Goal: Task Accomplishment & Management: Manage account settings

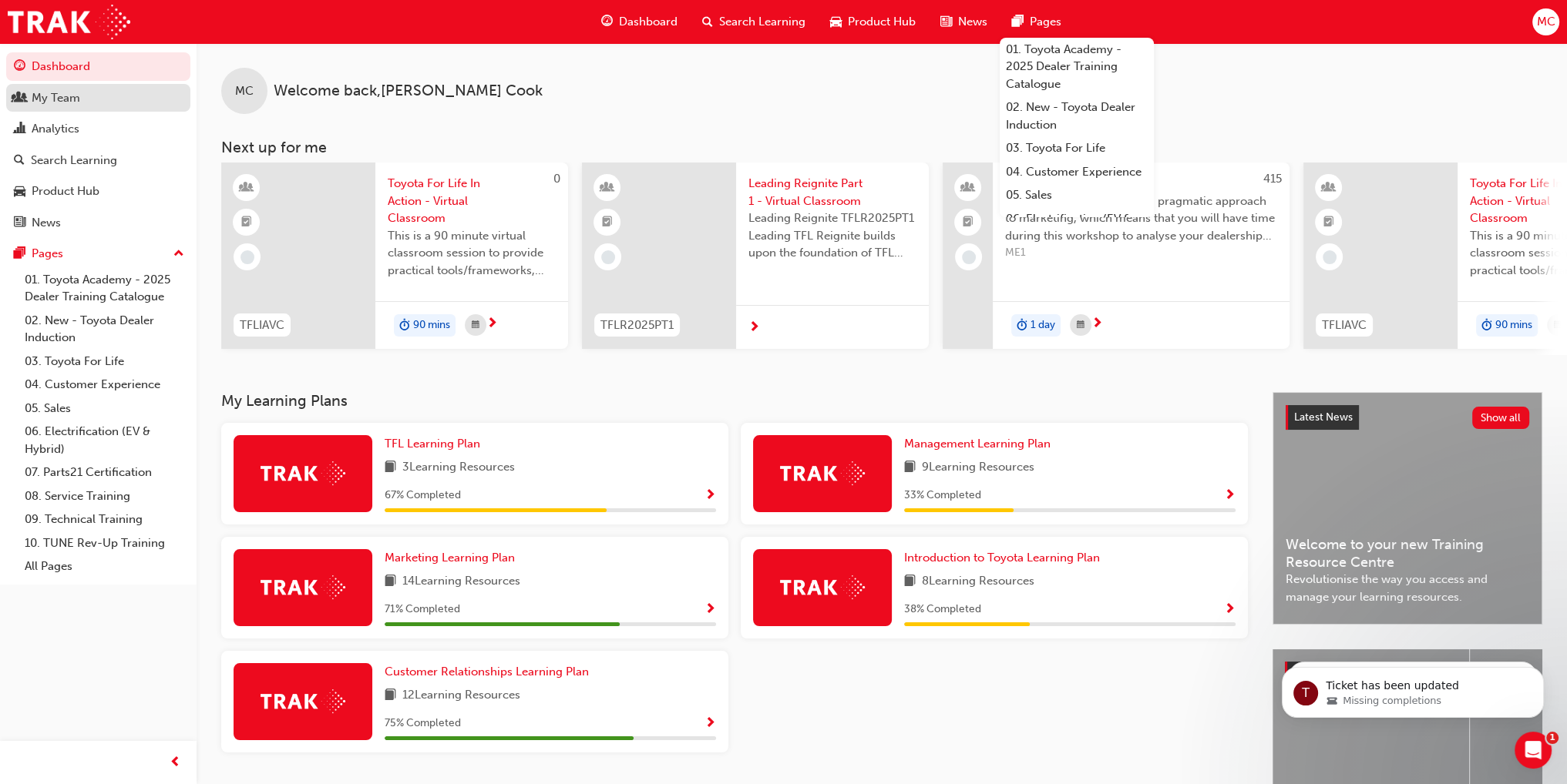
click at [77, 101] on div "My Team" at bounding box center [55, 98] width 48 height 18
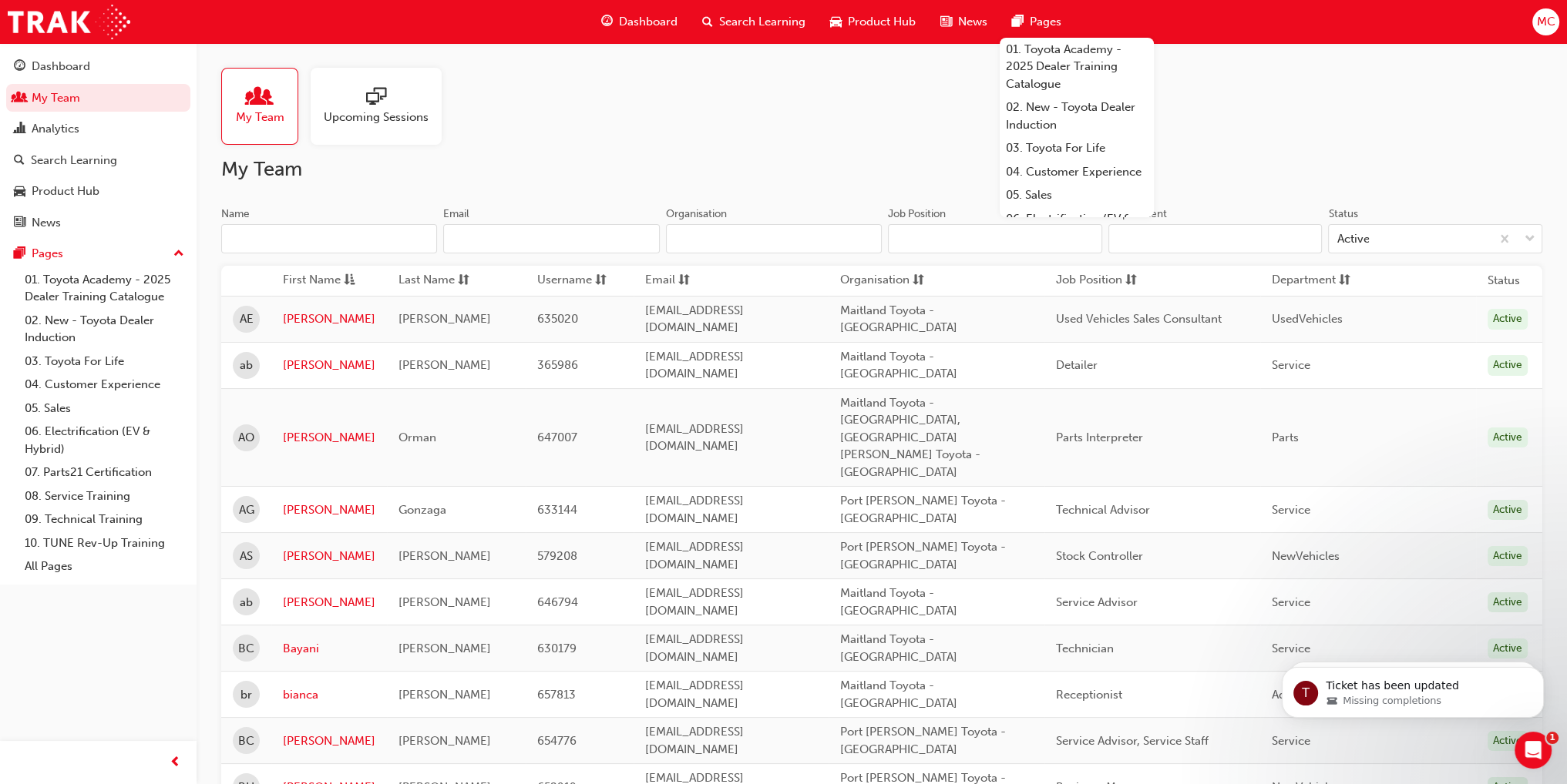
click at [370, 247] on input "Name" at bounding box center [329, 238] width 215 height 29
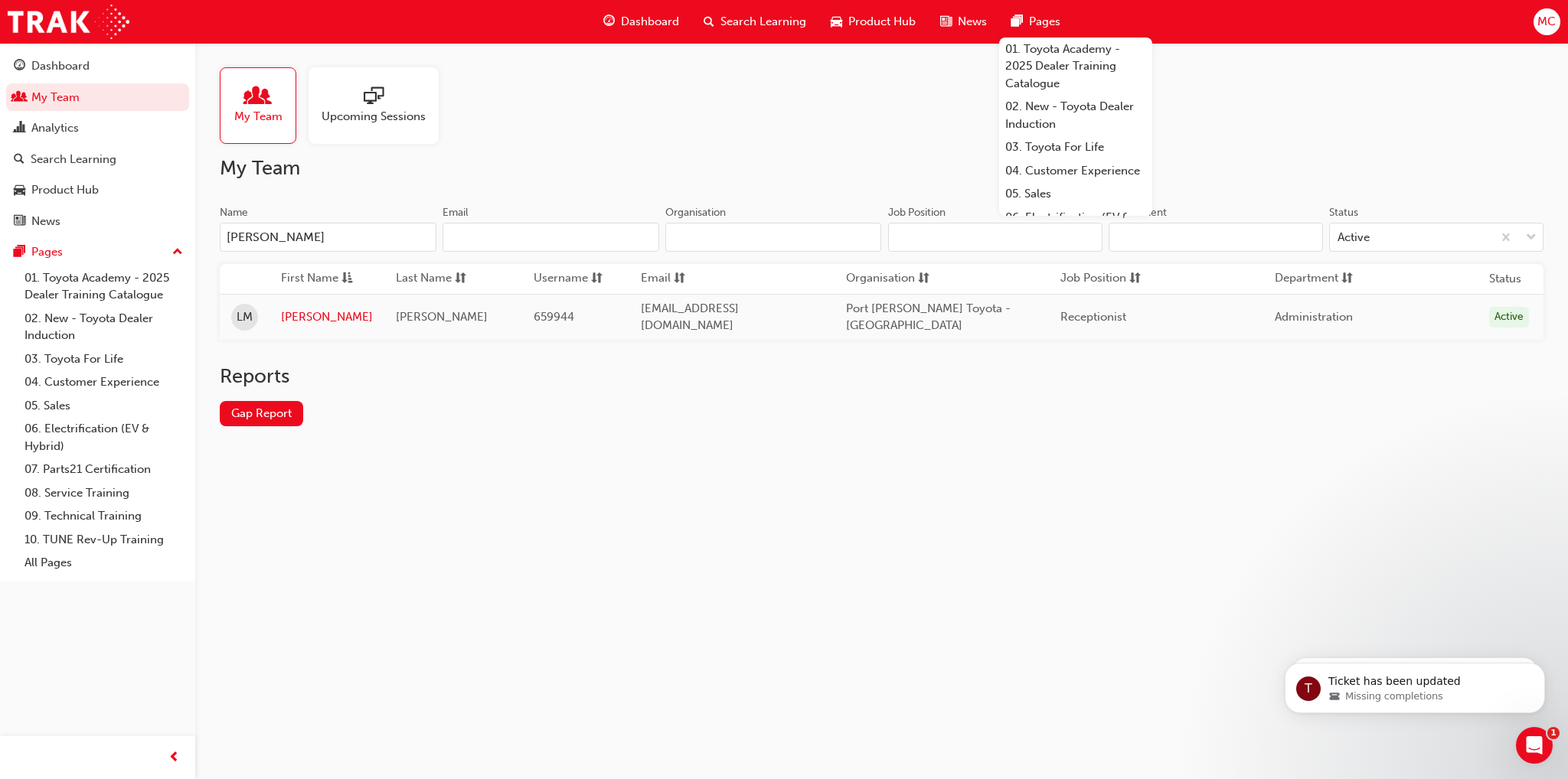
type input "[PERSON_NAME]"
click at [290, 314] on link "[PERSON_NAME]" at bounding box center [327, 317] width 92 height 18
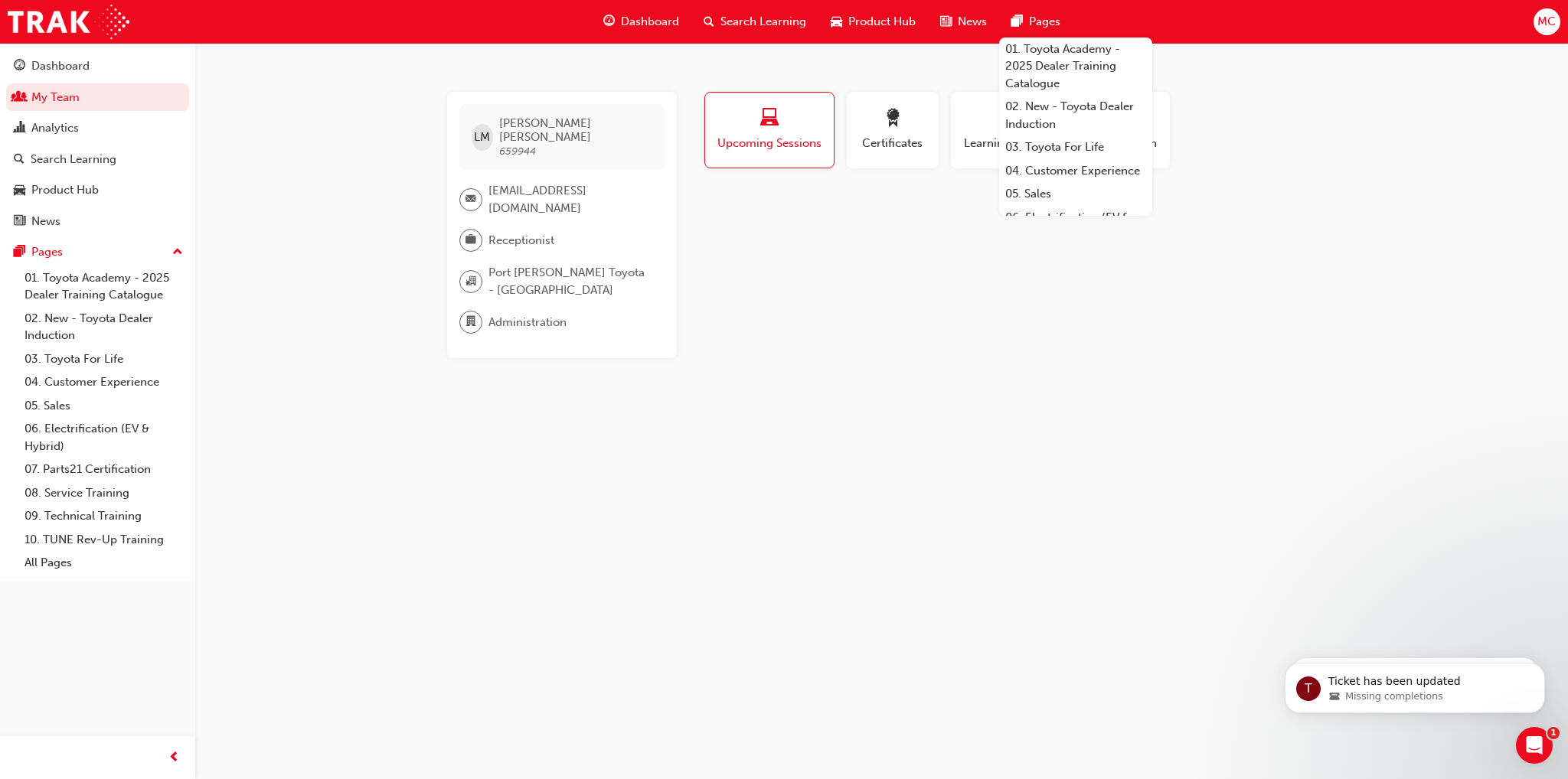
click at [1311, 365] on div "LM [PERSON_NAME] 659944 [EMAIL_ADDRESS][DOMAIN_NAME] Receptionist Port [PERSON_…" at bounding box center [784, 390] width 1568 height 779
click at [866, 147] on span "Certificates" at bounding box center [891, 144] width 69 height 18
click at [959, 133] on button "Learning History" at bounding box center [1008, 130] width 114 height 77
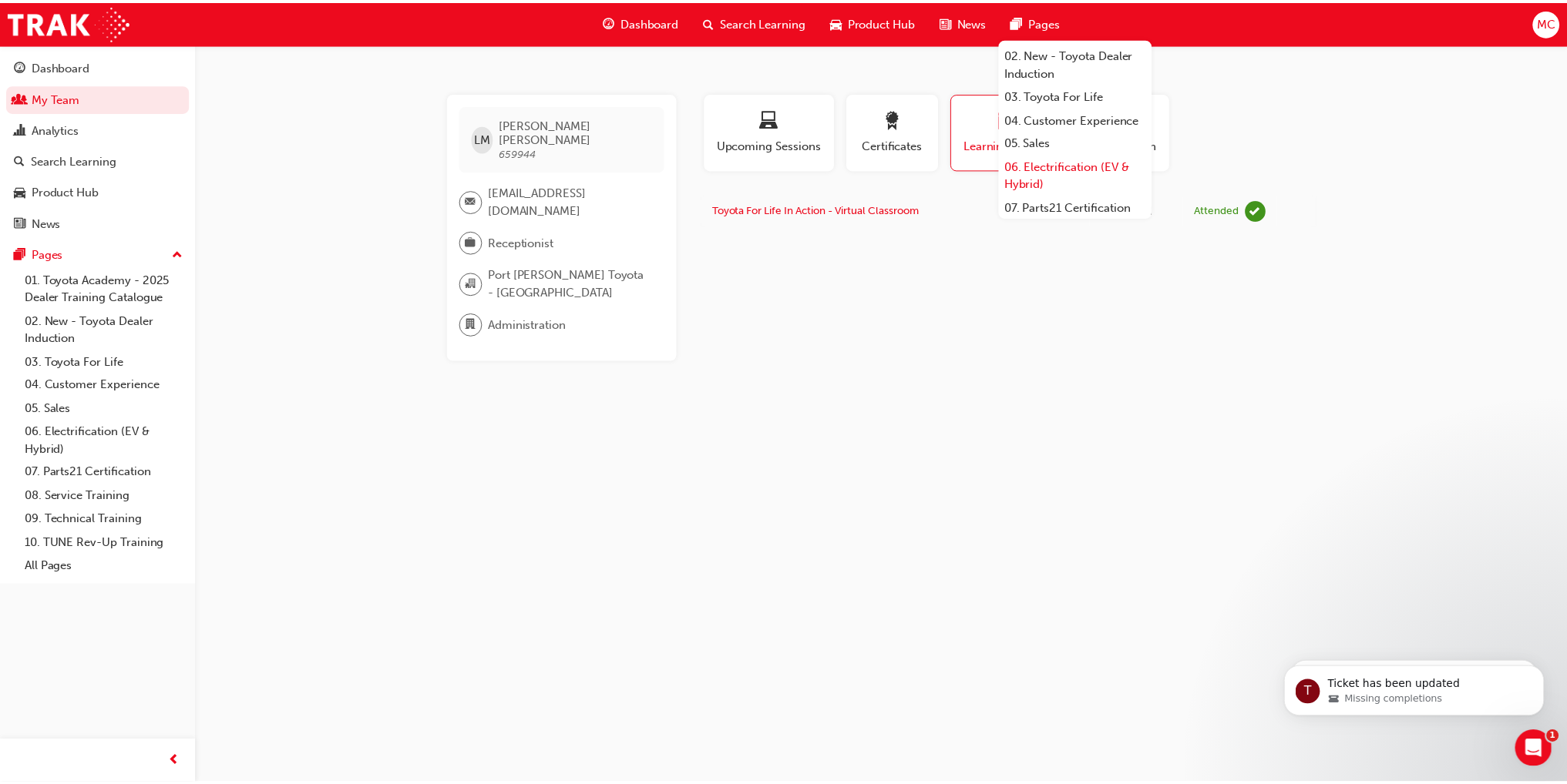
scroll to position [182, 0]
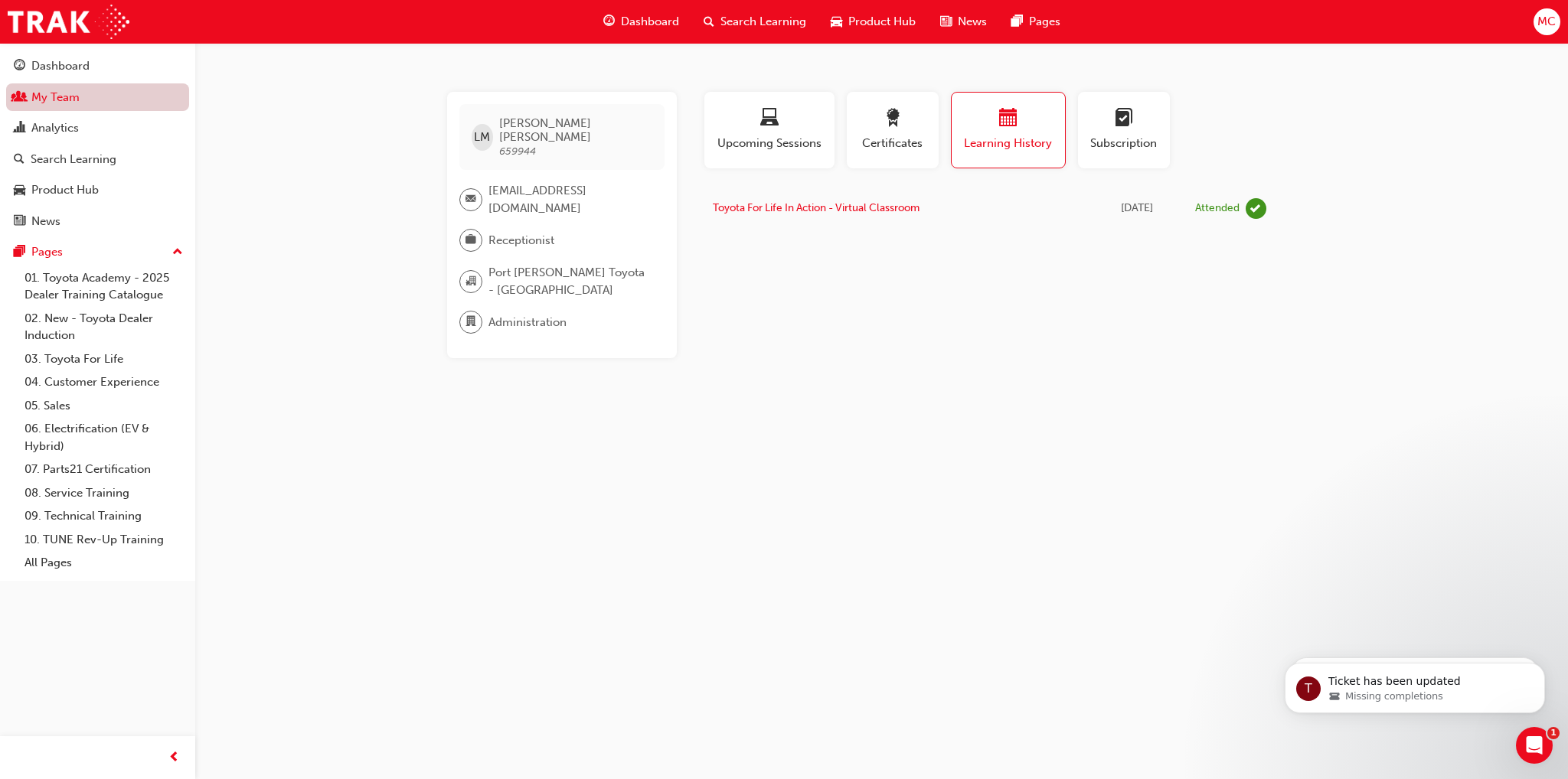
click at [66, 101] on link "My Team" at bounding box center [98, 98] width 183 height 28
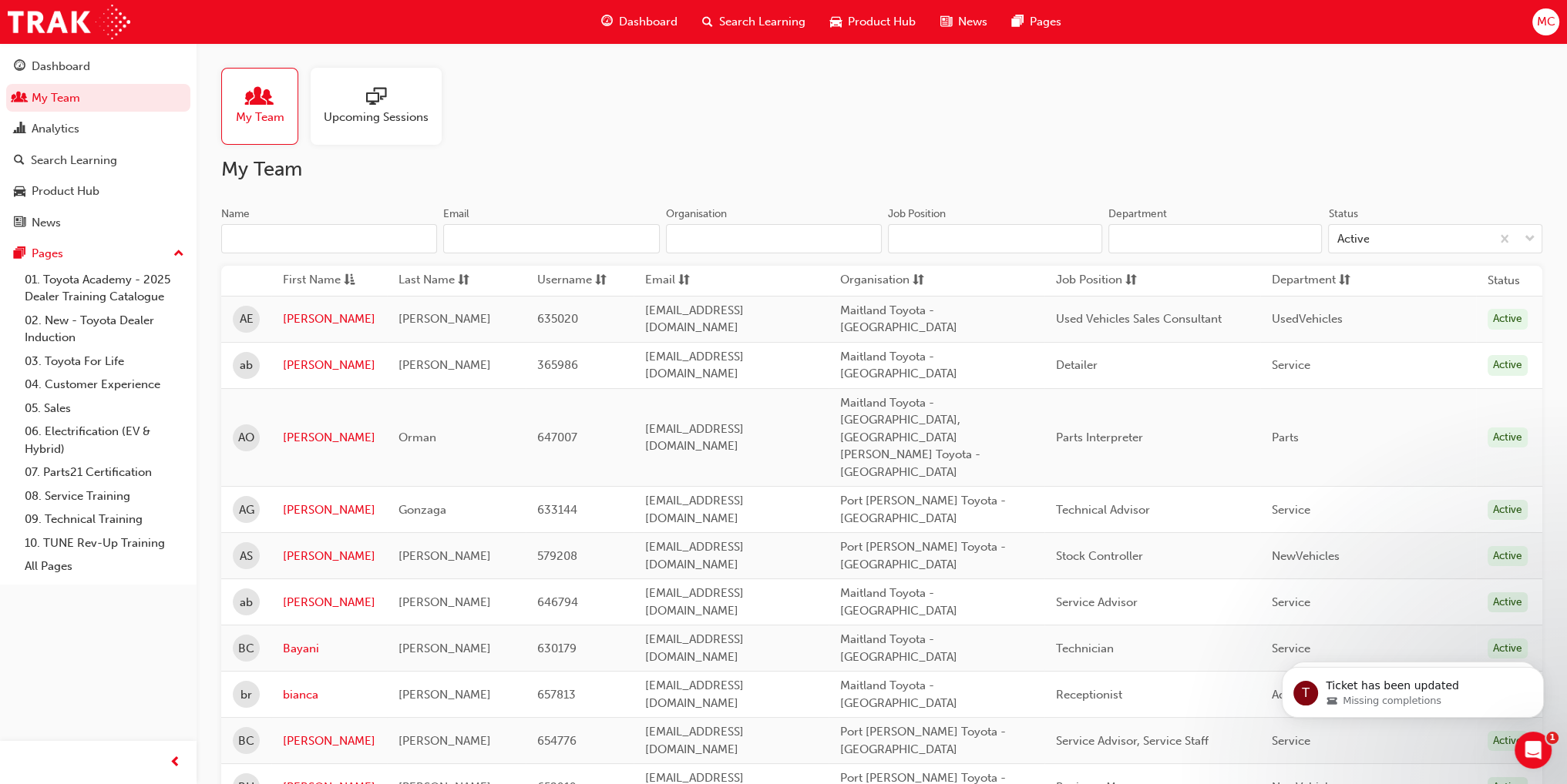
click at [324, 232] on input "Name" at bounding box center [329, 238] width 215 height 29
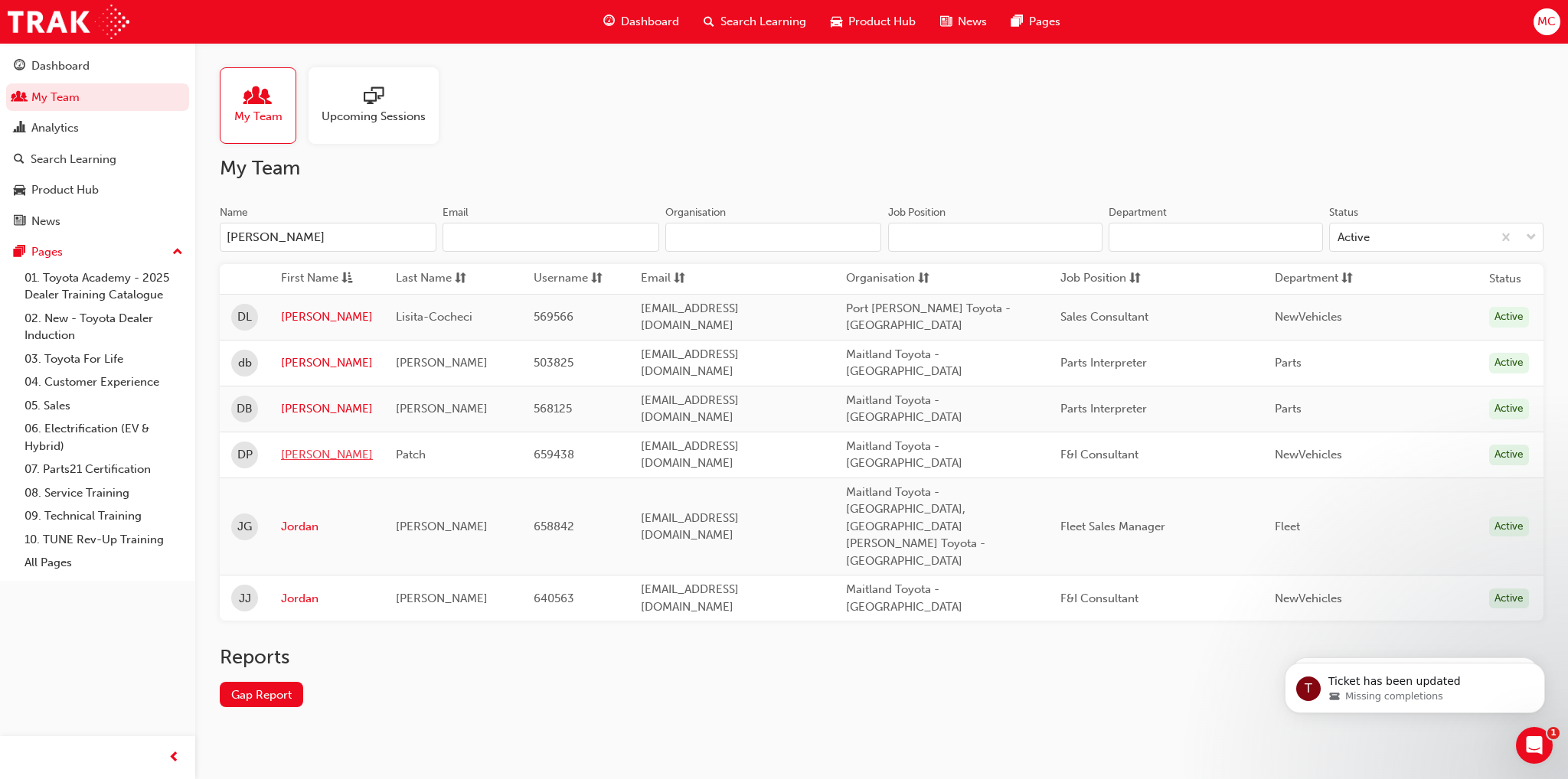
type input "[PERSON_NAME]"
click at [300, 447] on link "[PERSON_NAME]" at bounding box center [327, 455] width 92 height 18
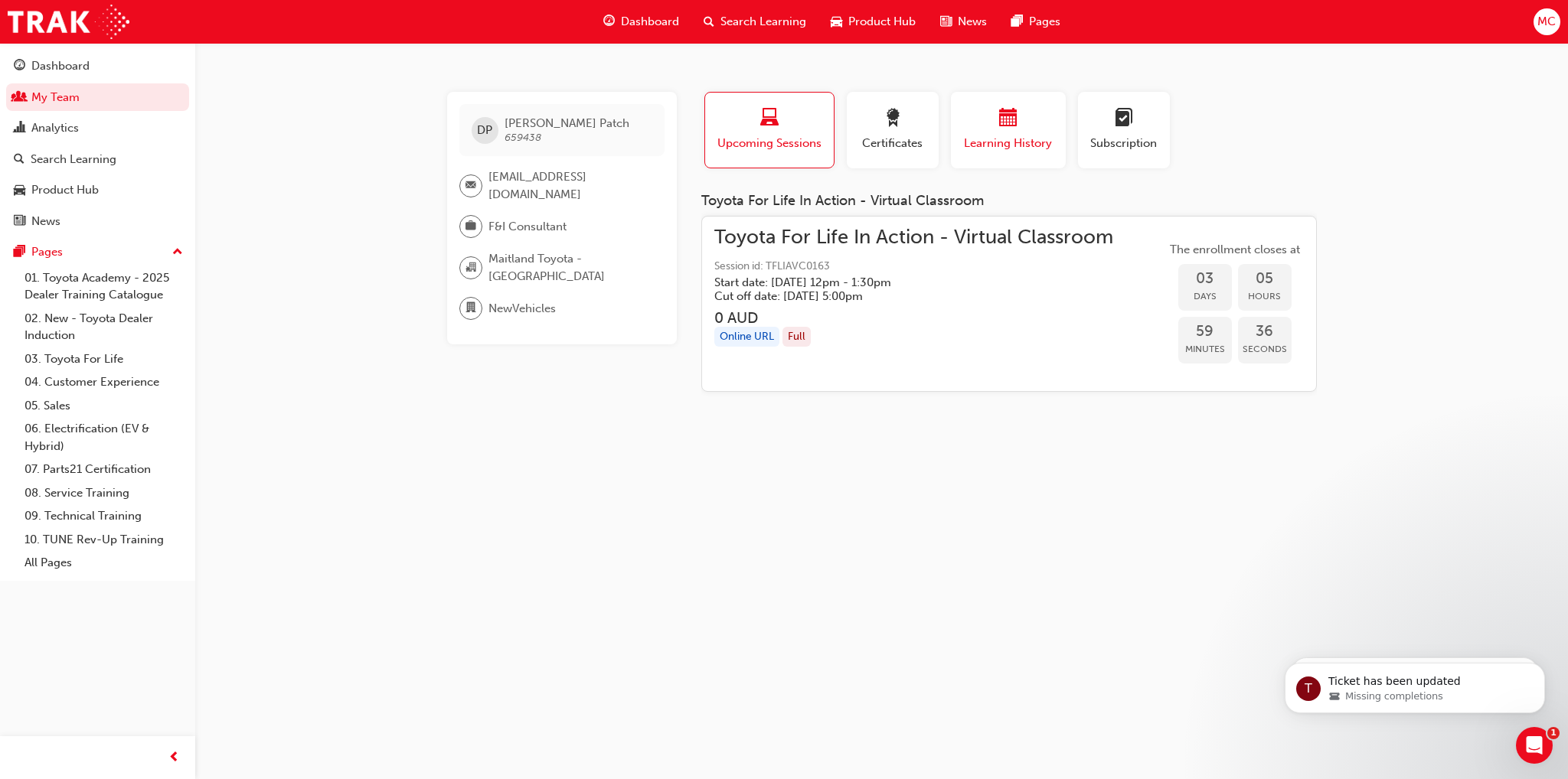
click at [1013, 130] on div "button" at bounding box center [1008, 120] width 92 height 23
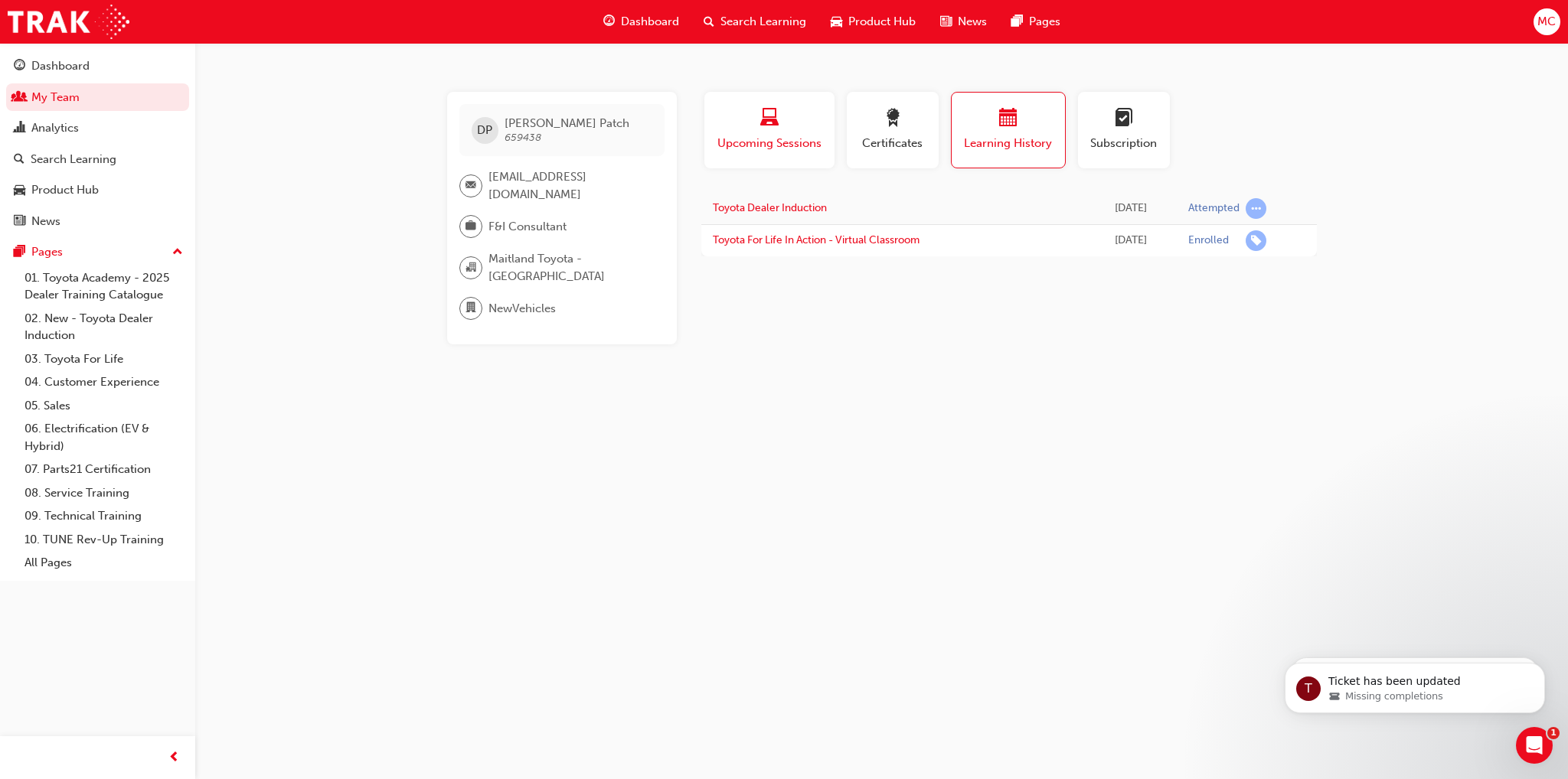
click at [750, 127] on div "button" at bounding box center [769, 120] width 107 height 23
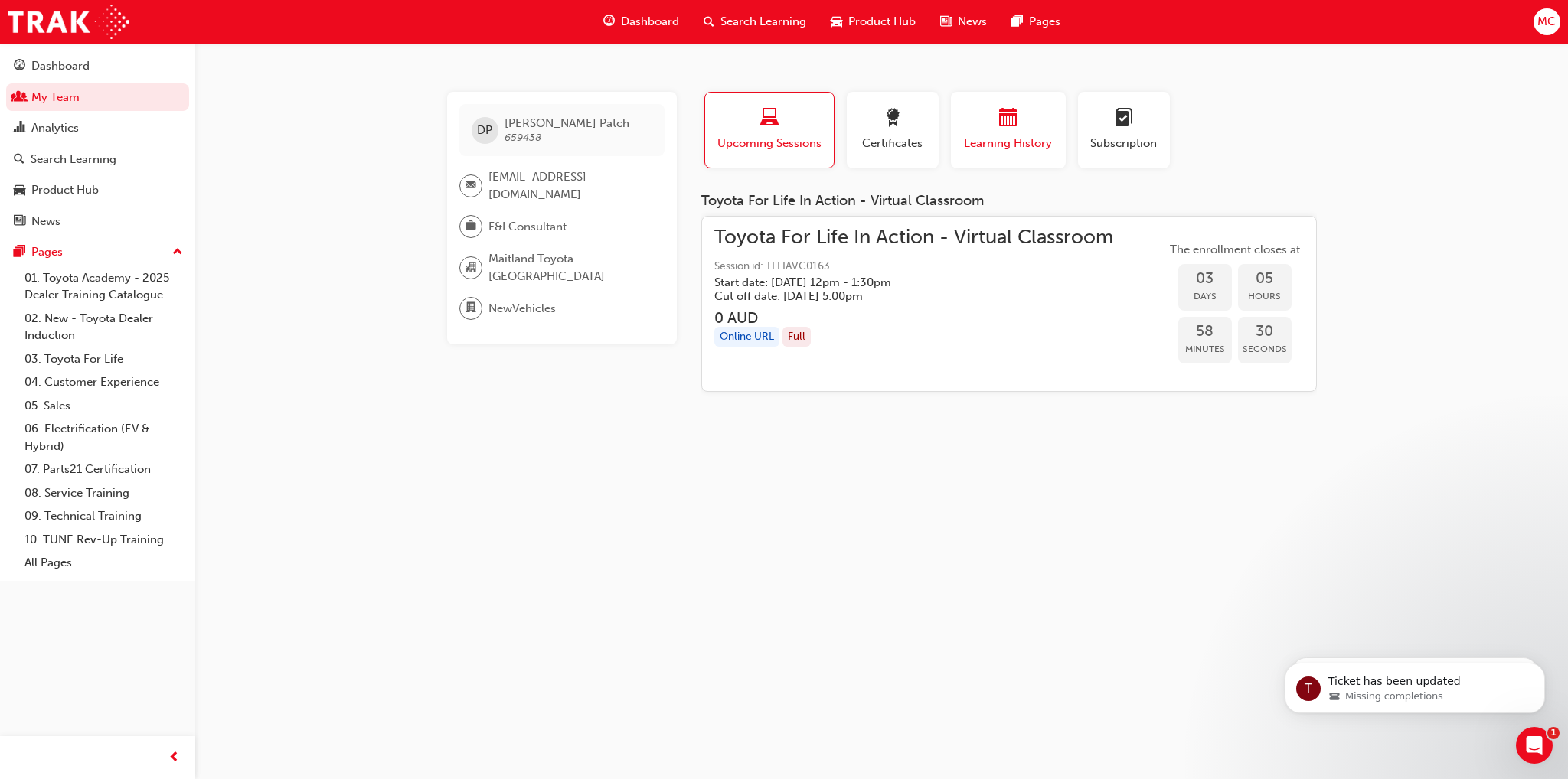
click at [996, 154] on button "Learning History" at bounding box center [1008, 130] width 114 height 77
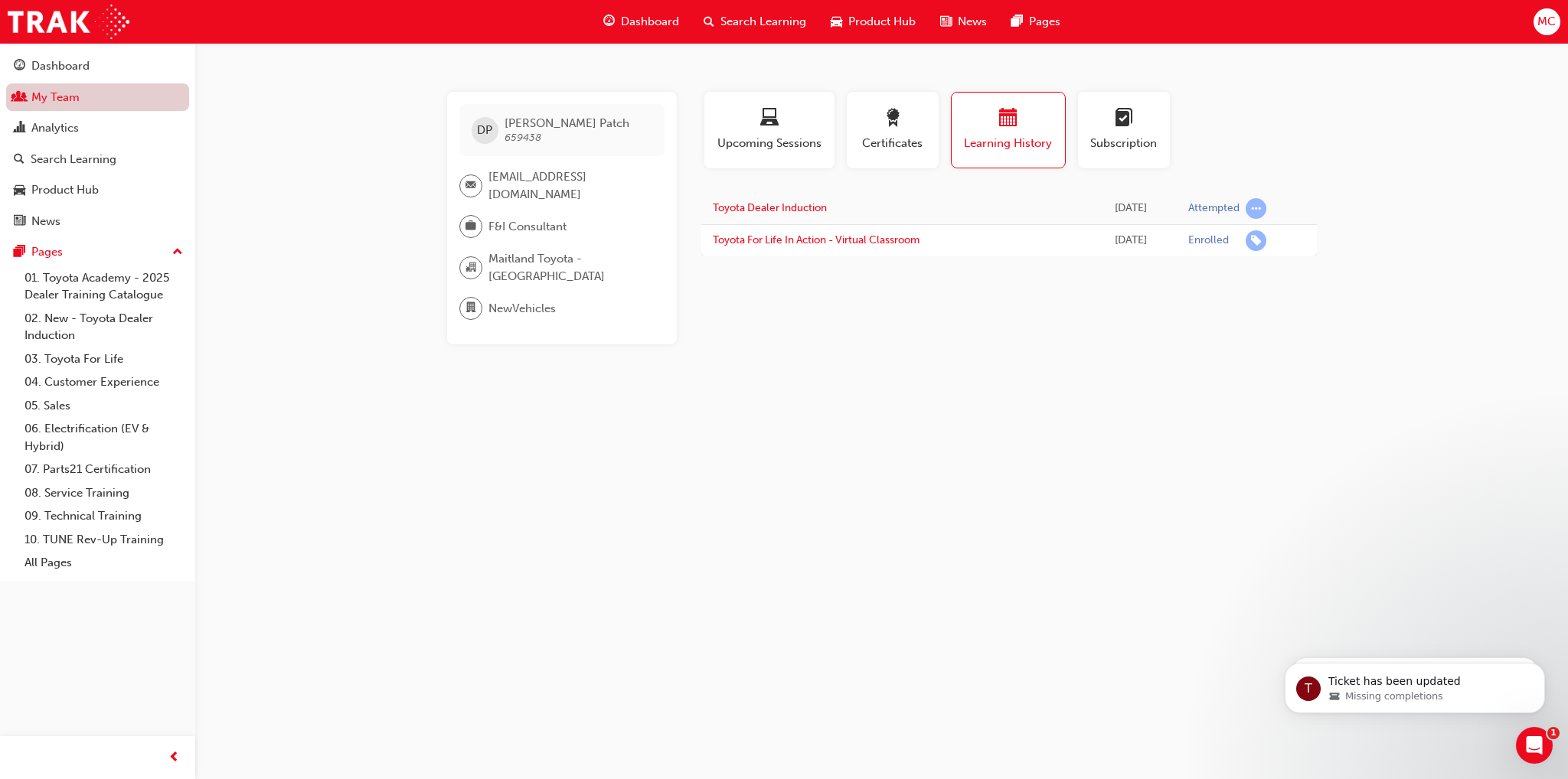
click at [49, 99] on link "My Team" at bounding box center [98, 98] width 183 height 28
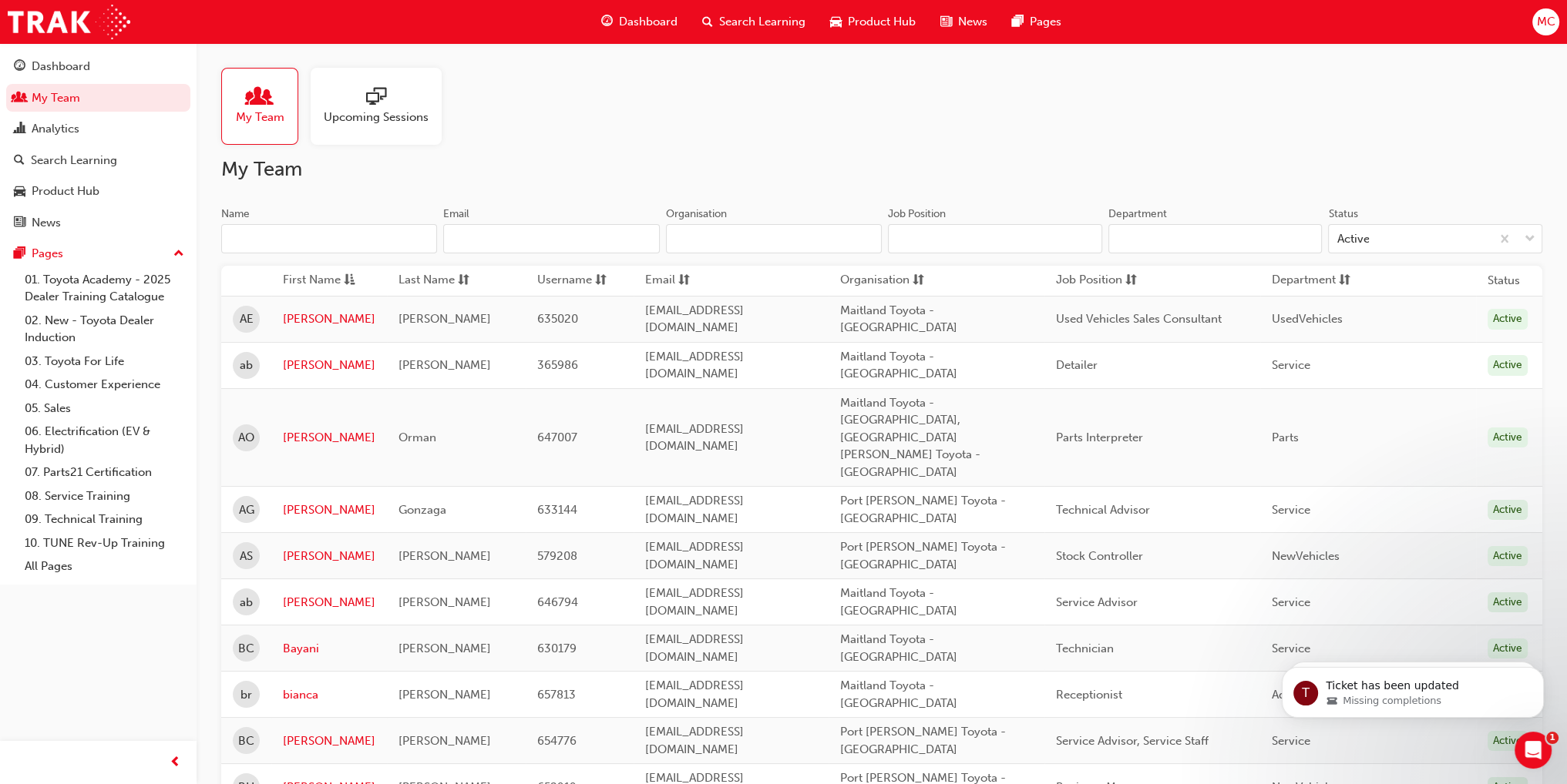
click at [281, 247] on input "Name" at bounding box center [329, 238] width 215 height 29
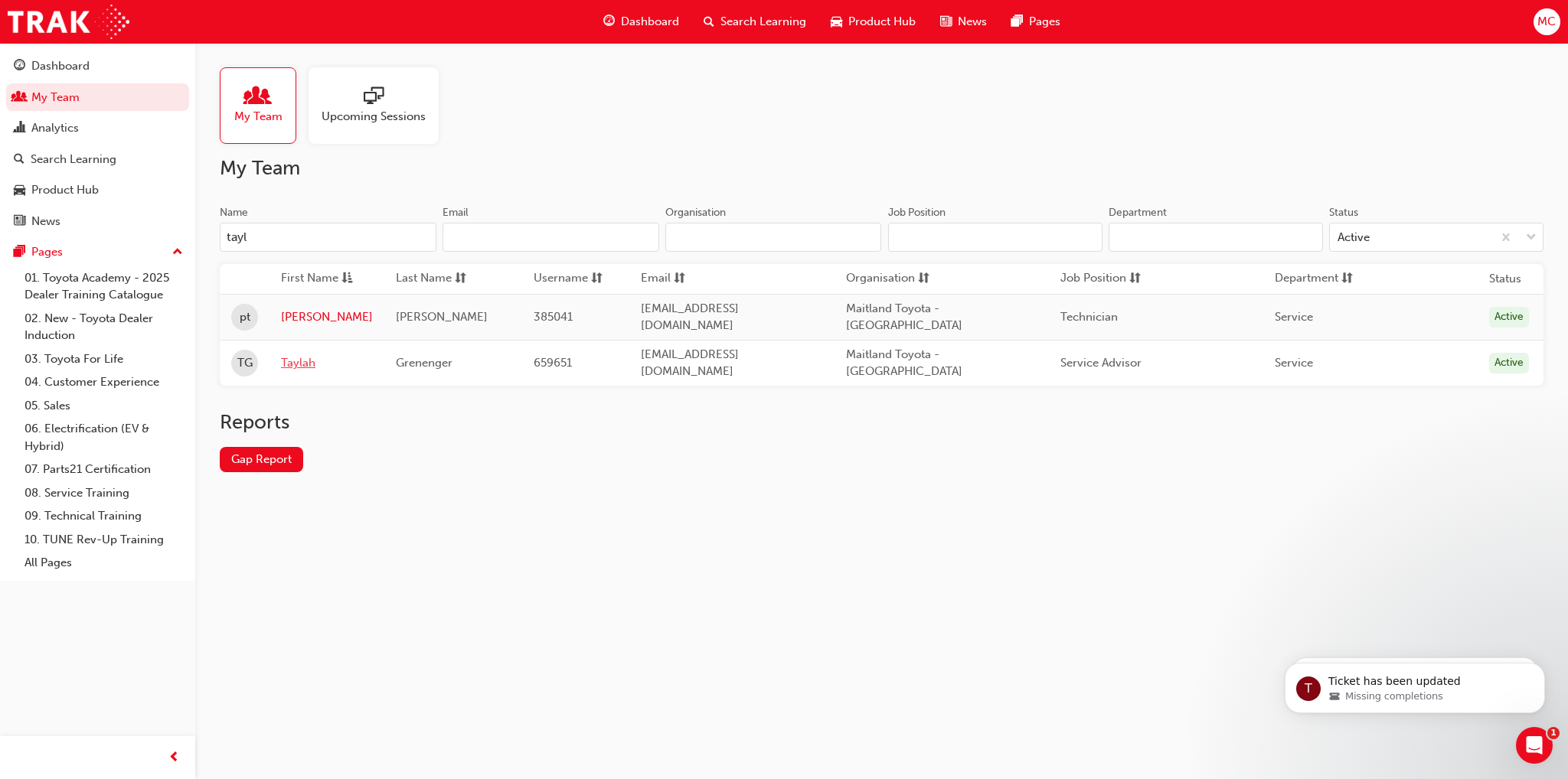
type input "tayl"
click at [296, 355] on link "Taylah" at bounding box center [327, 363] width 92 height 18
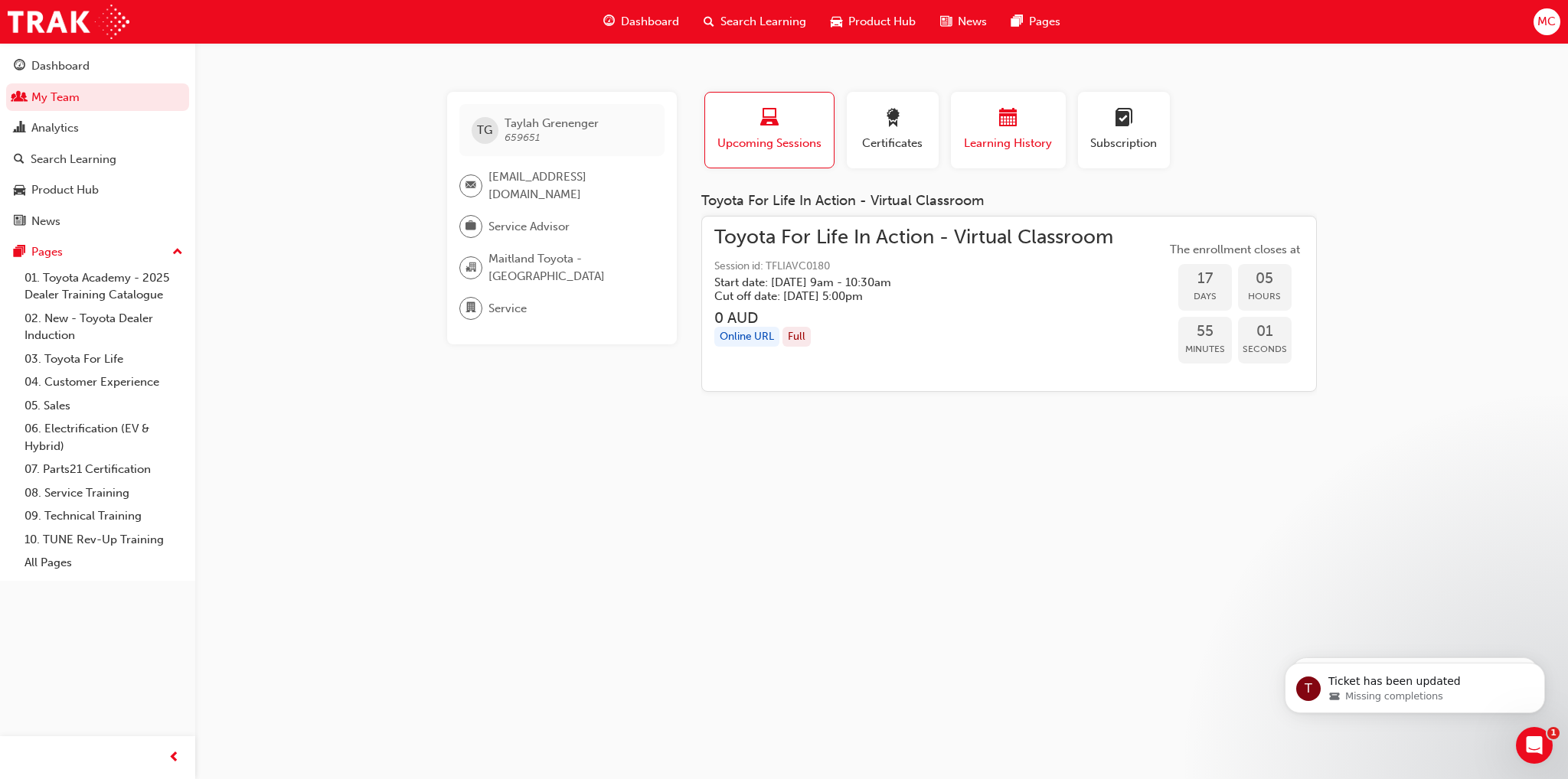
click at [1018, 146] on span "Learning History" at bounding box center [1008, 144] width 92 height 18
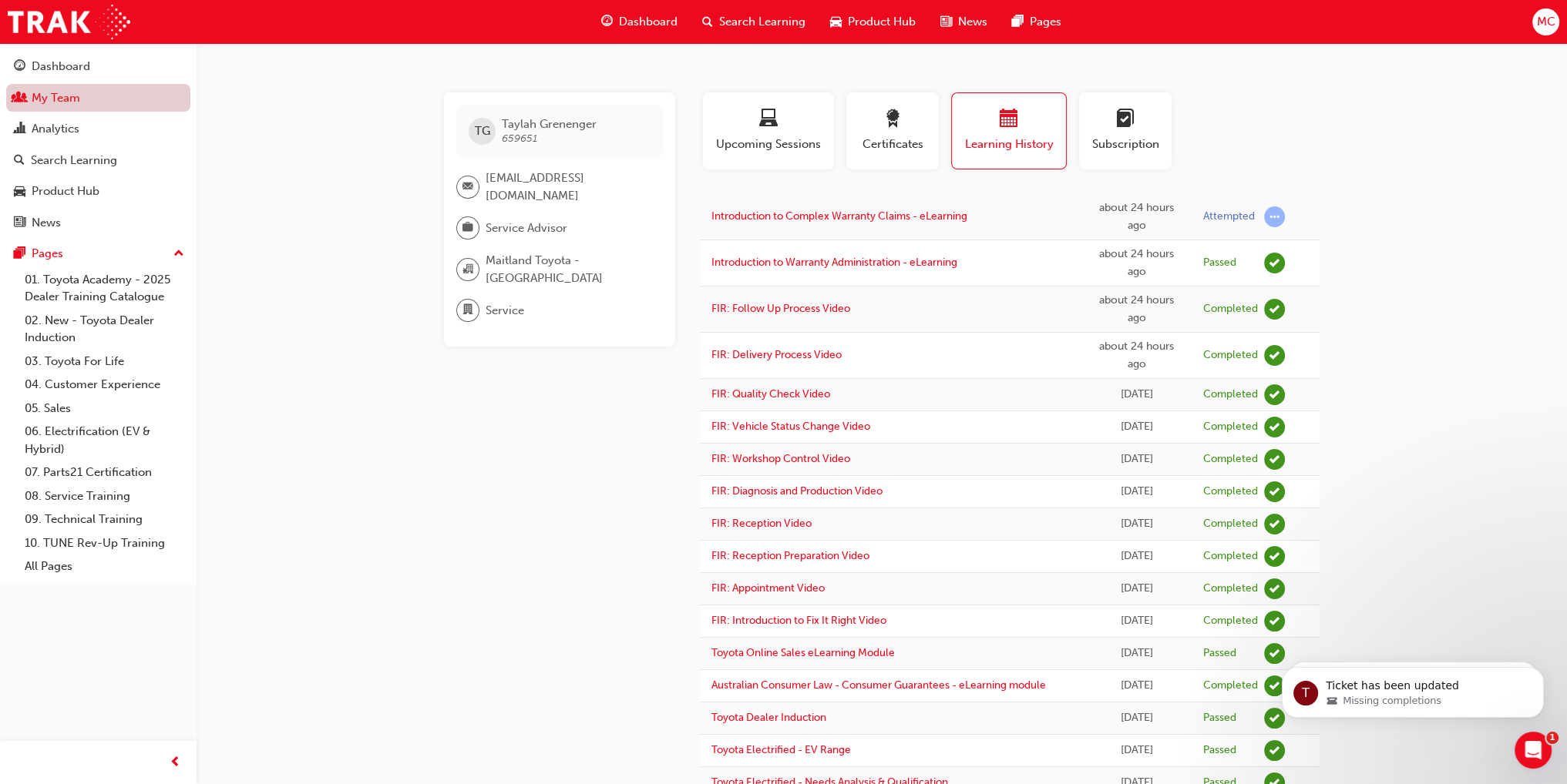
click at [49, 95] on link "My Team" at bounding box center [98, 98] width 184 height 28
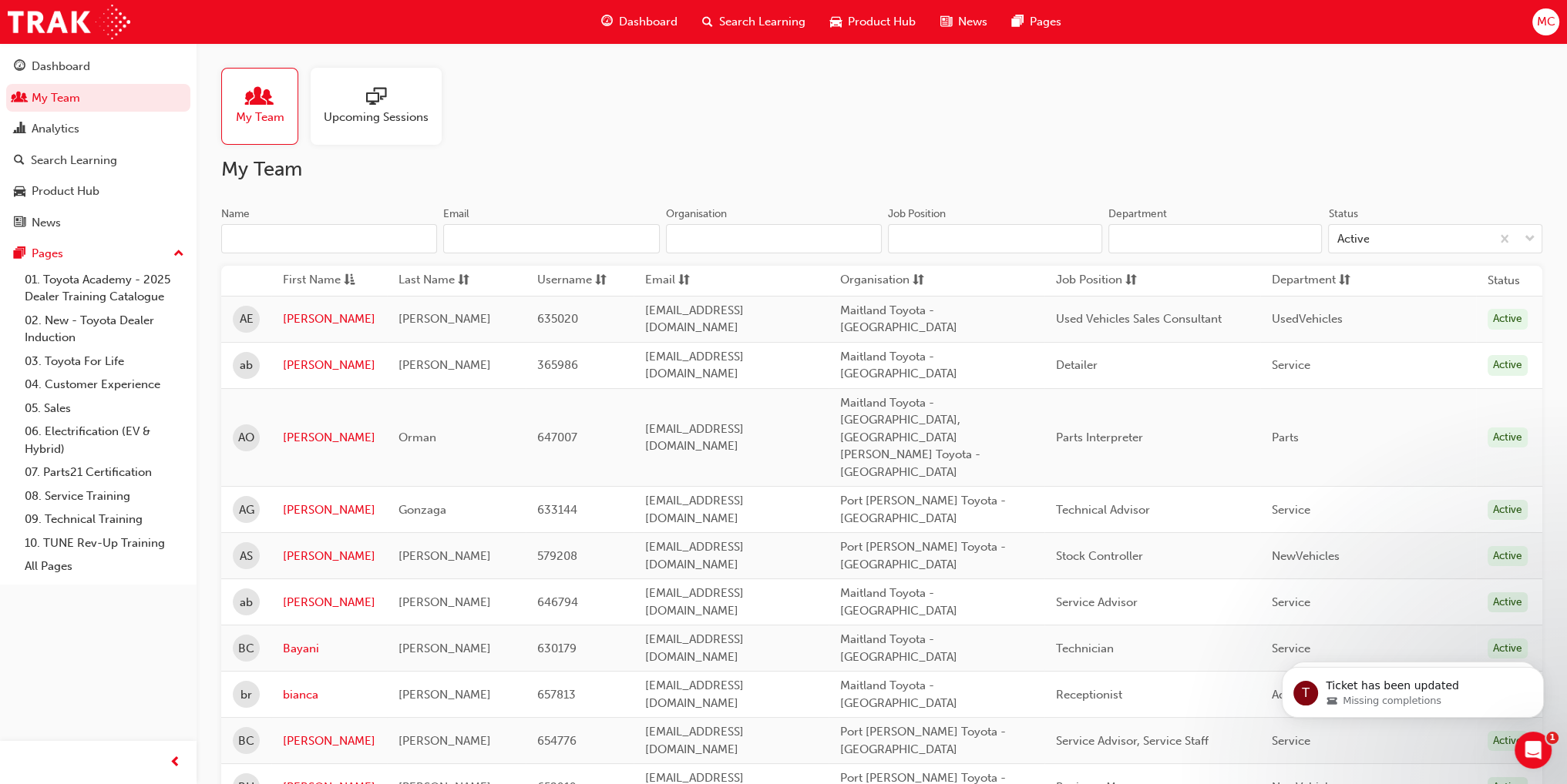
click at [283, 234] on input "Name" at bounding box center [329, 238] width 215 height 29
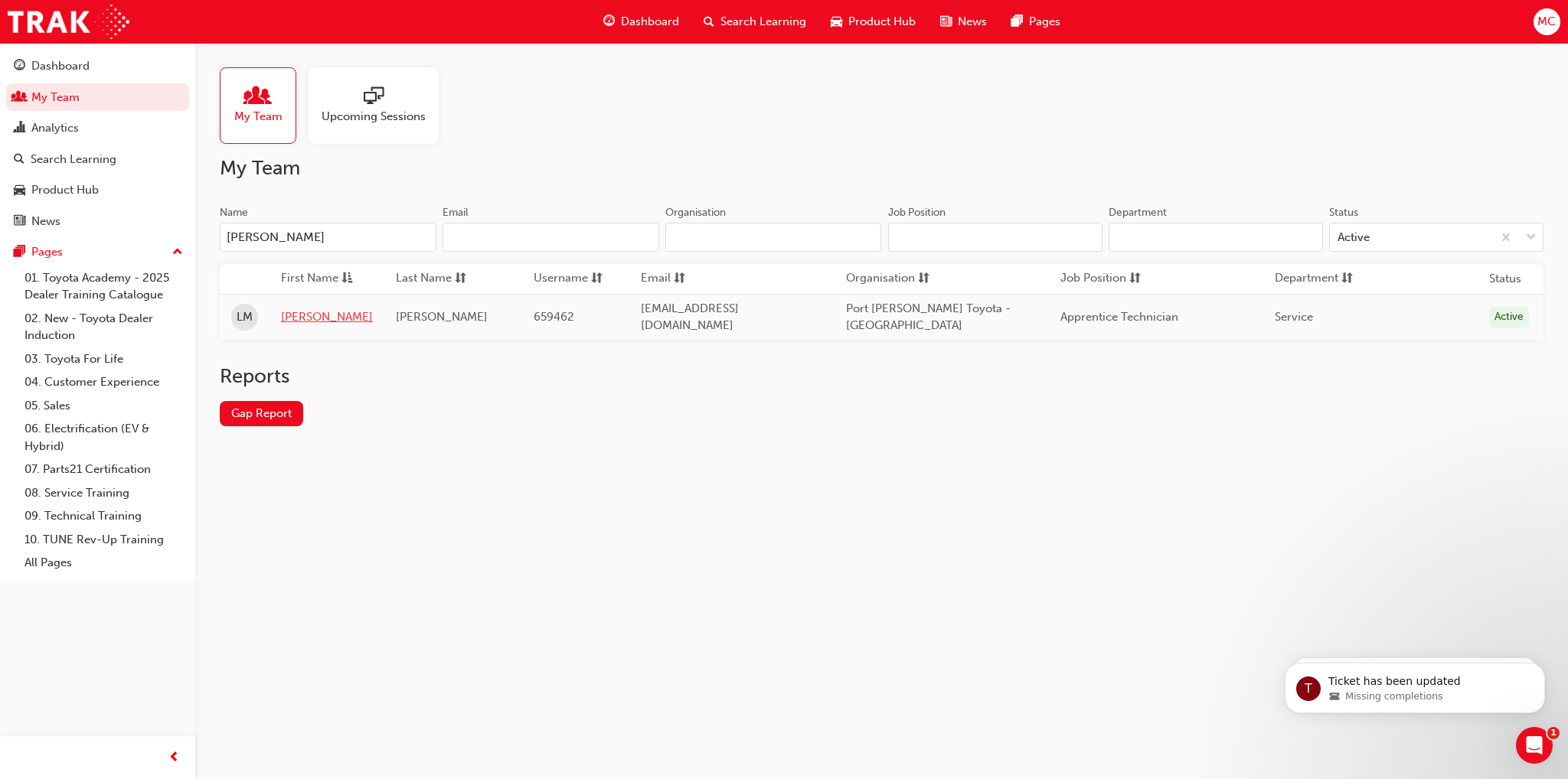
type input "[PERSON_NAME]"
click at [300, 316] on link "[PERSON_NAME]" at bounding box center [327, 317] width 92 height 18
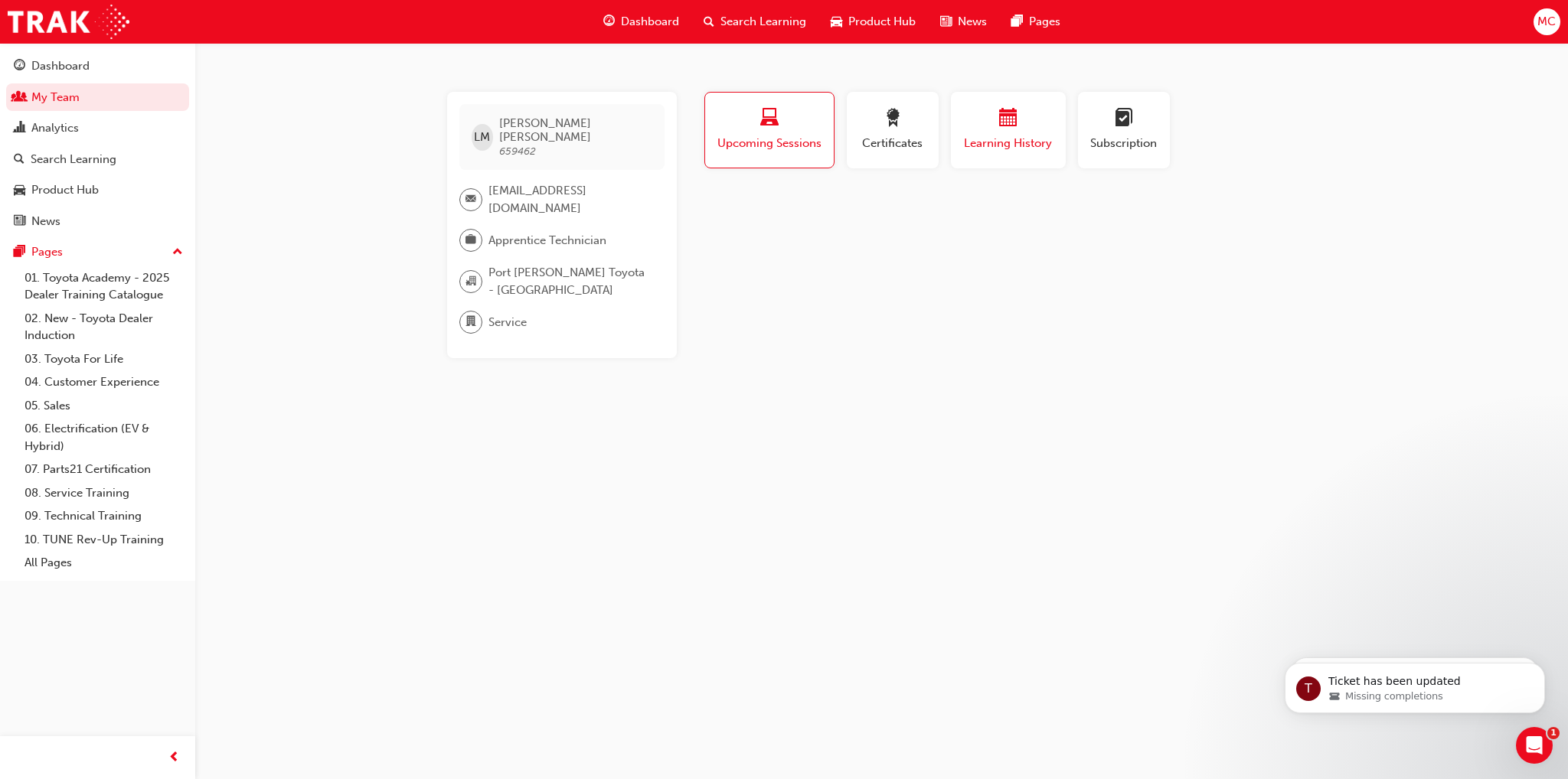
click at [1052, 151] on span "Learning History" at bounding box center [1008, 144] width 92 height 18
click at [761, 14] on span "Search Learning" at bounding box center [763, 22] width 85 height 18
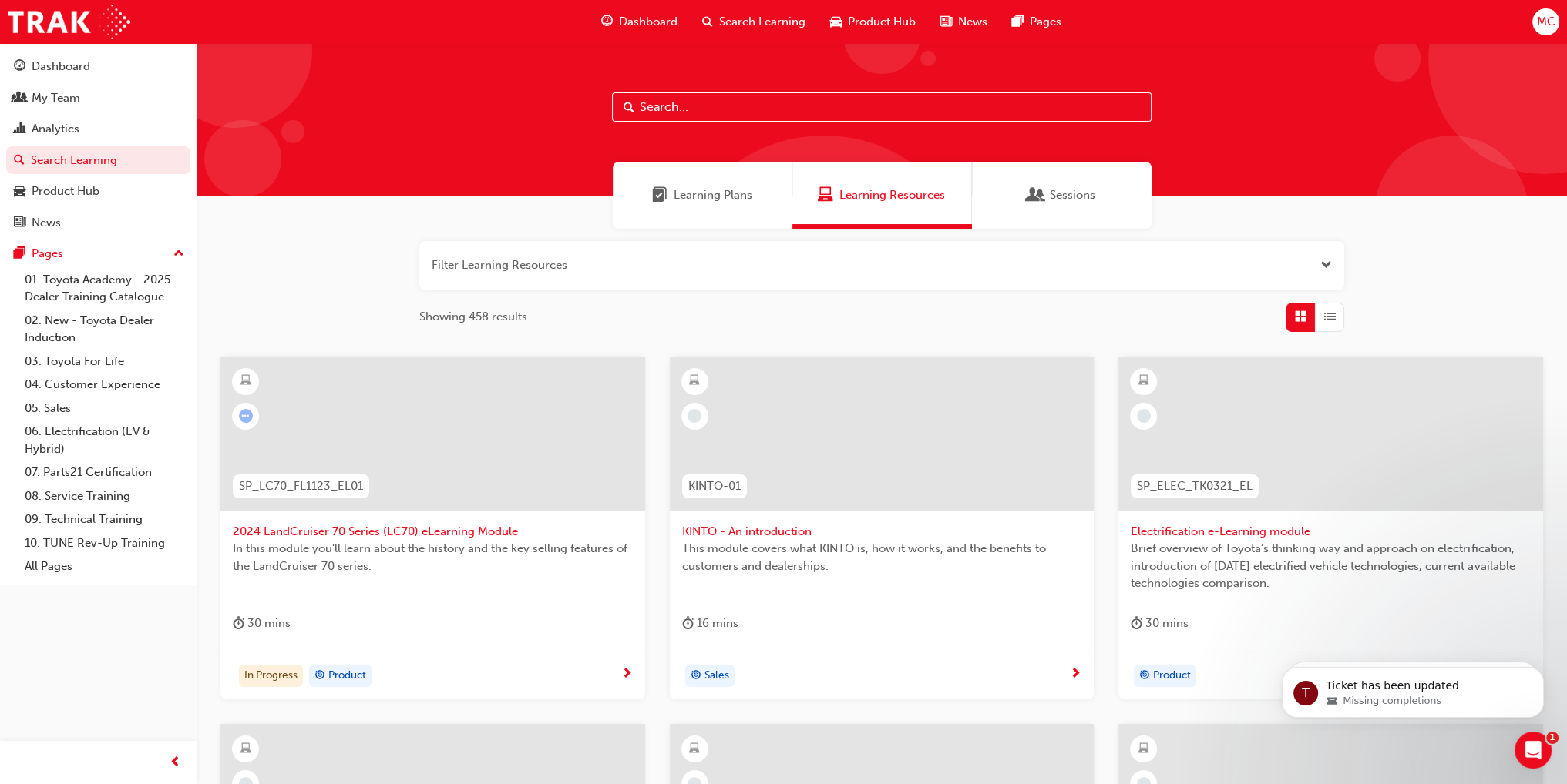
click at [747, 107] on input "text" at bounding box center [882, 107] width 540 height 29
type input "tfl"
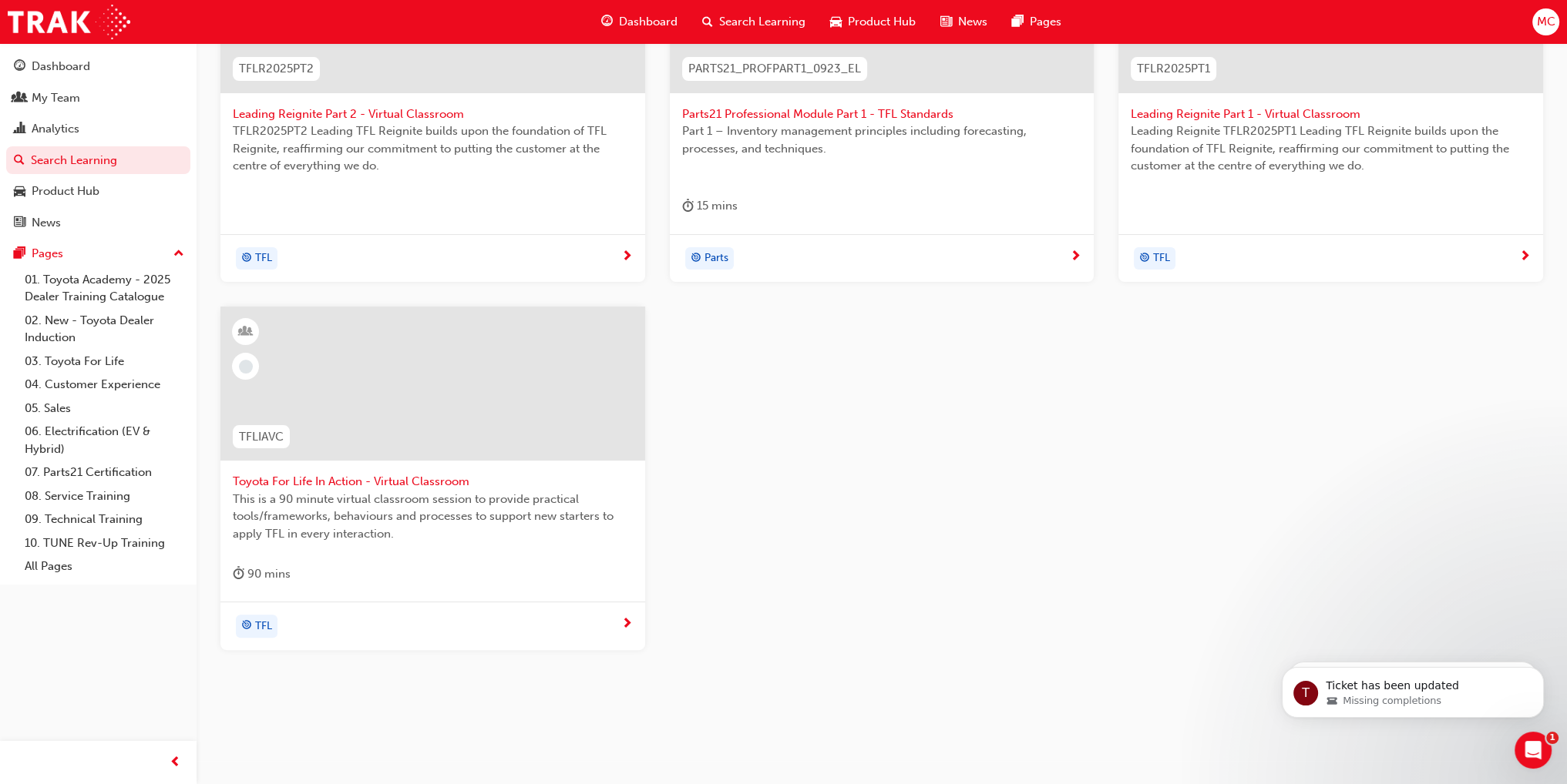
scroll to position [433, 0]
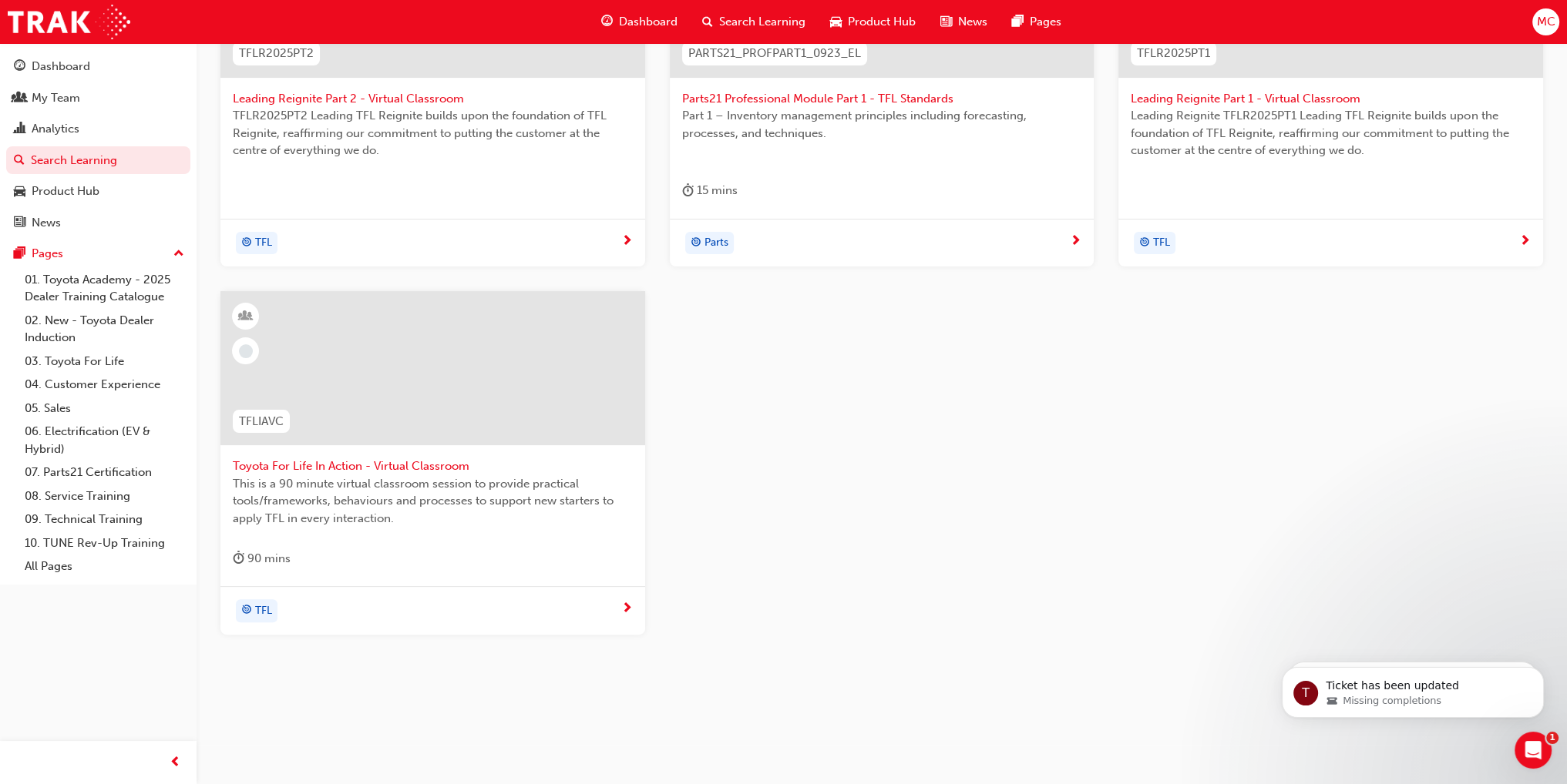
click at [255, 601] on div "TFL" at bounding box center [256, 610] width 31 height 20
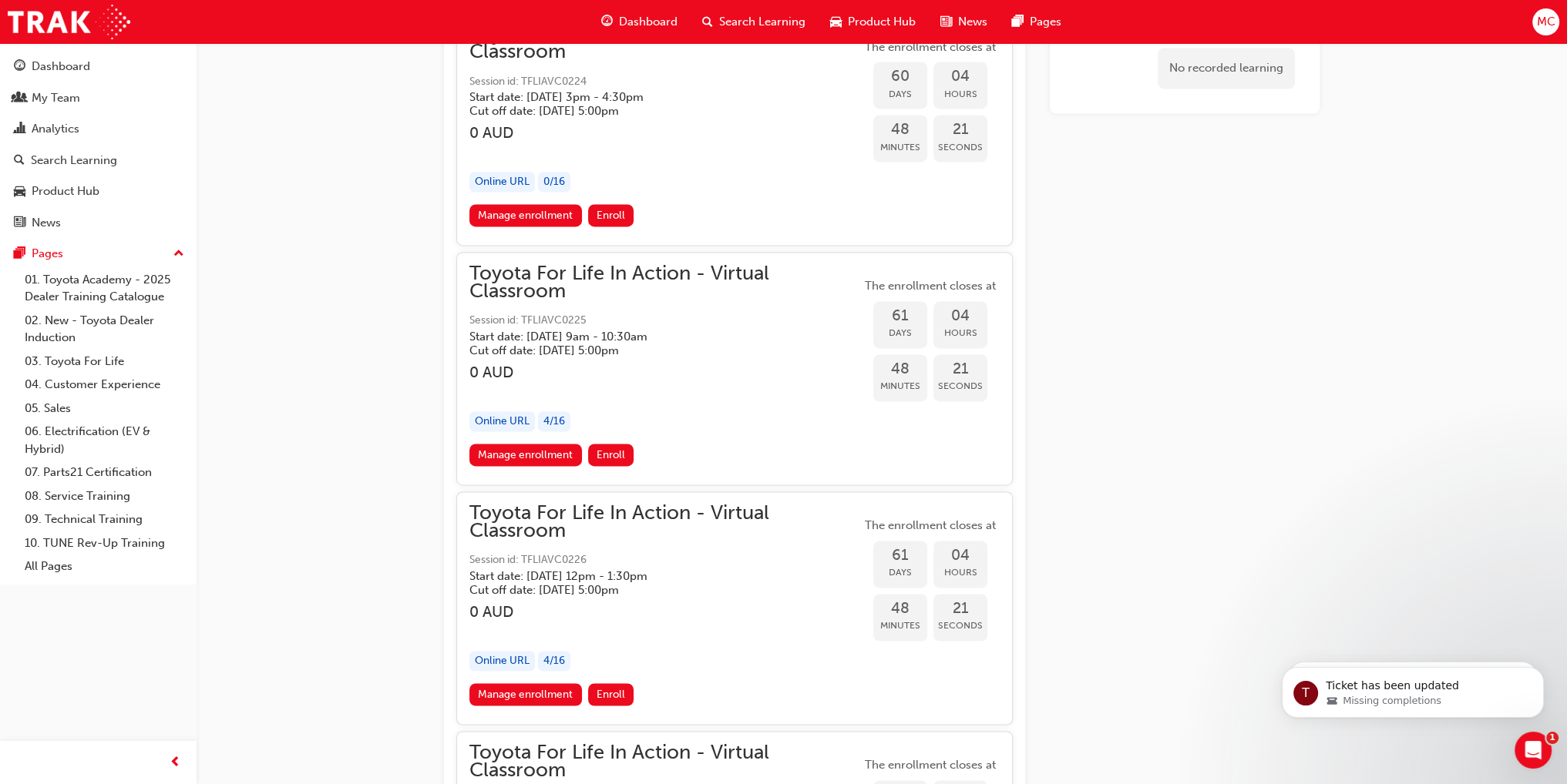
scroll to position [18693, 0]
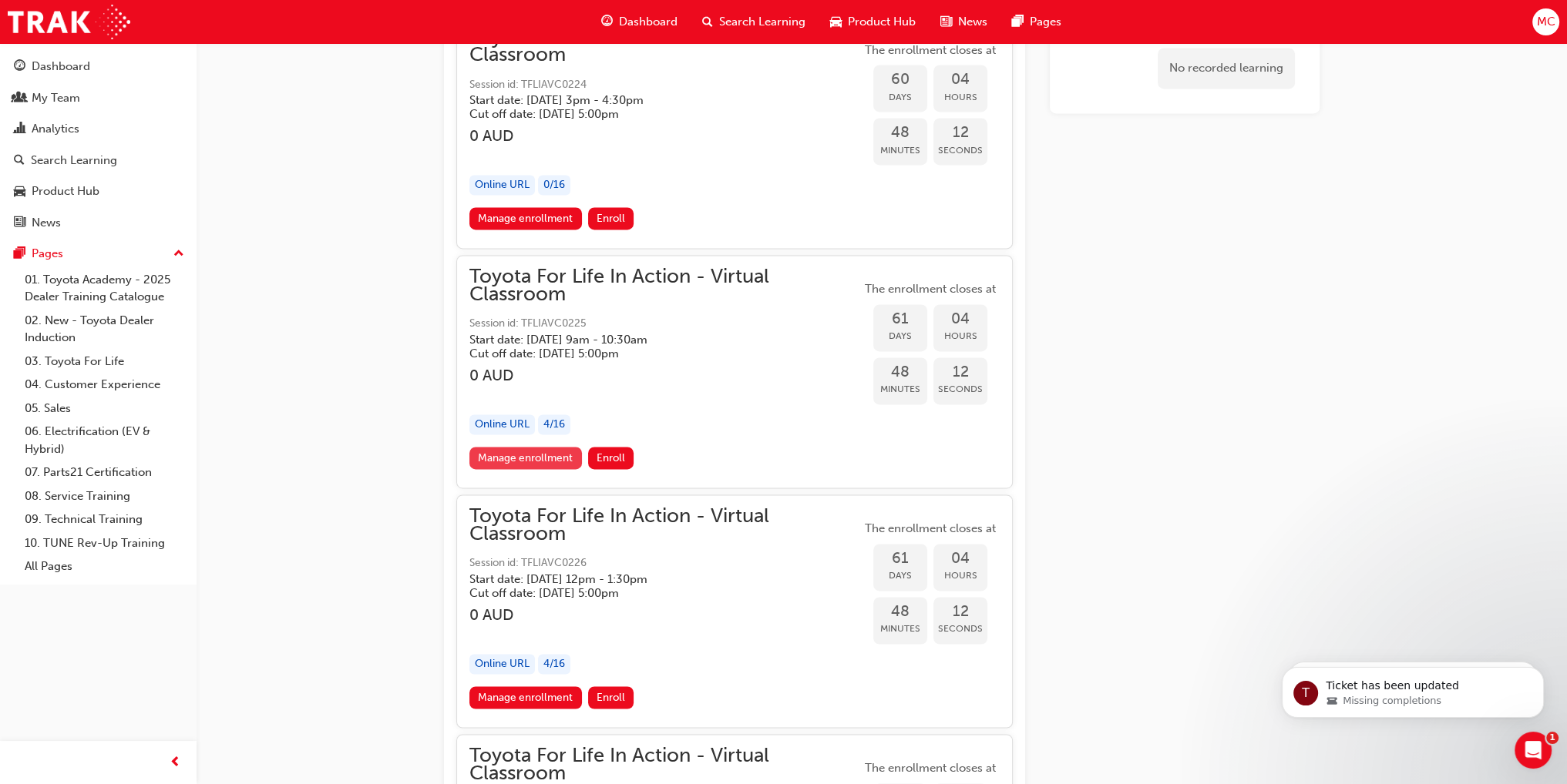
click at [509, 447] on link "Manage enrollment" at bounding box center [525, 458] width 112 height 23
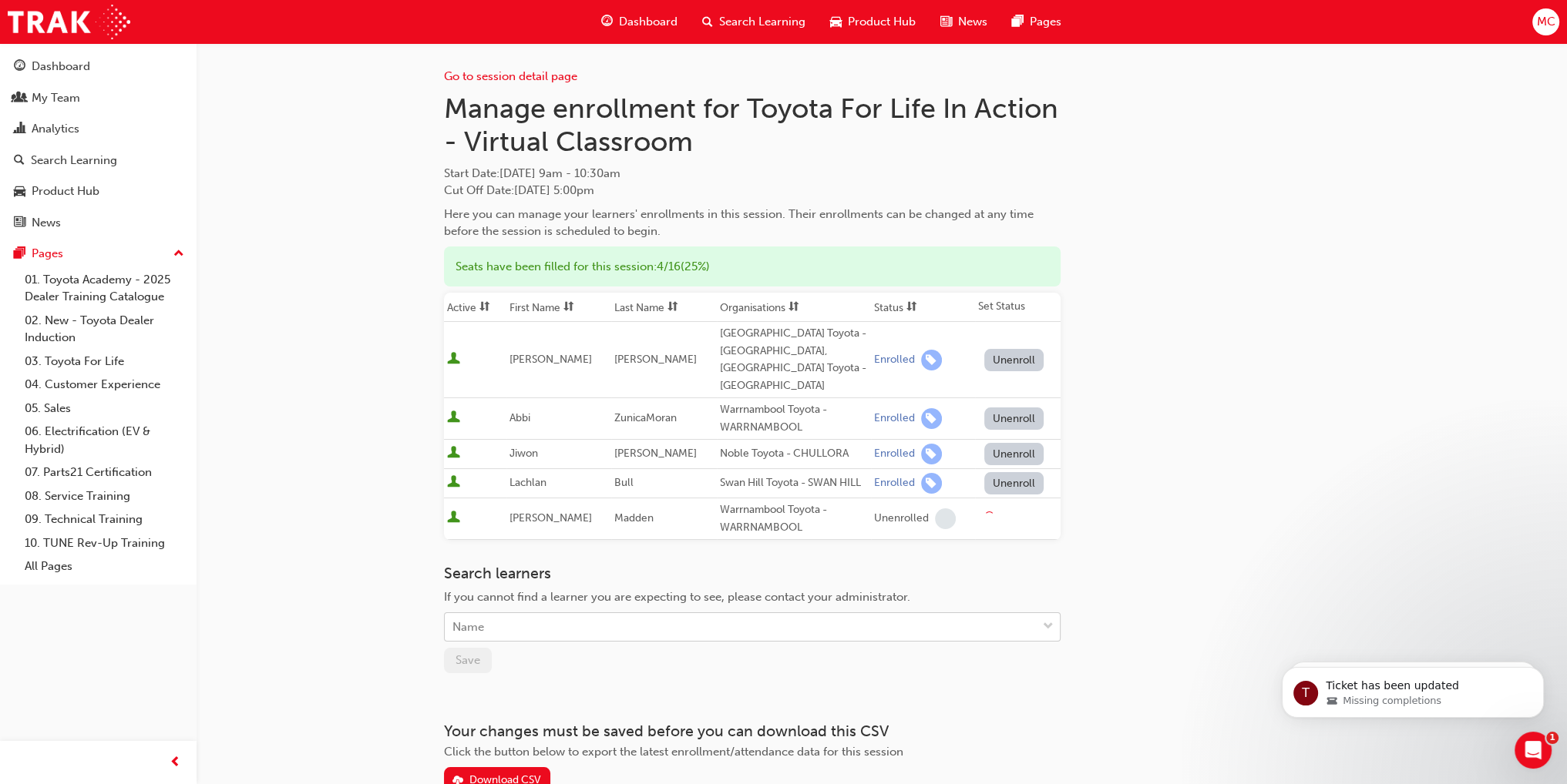
click at [512, 440] on td "Jiwon" at bounding box center [559, 454] width 105 height 29
click at [682, 614] on div "Name" at bounding box center [741, 627] width 593 height 27
type input "l"
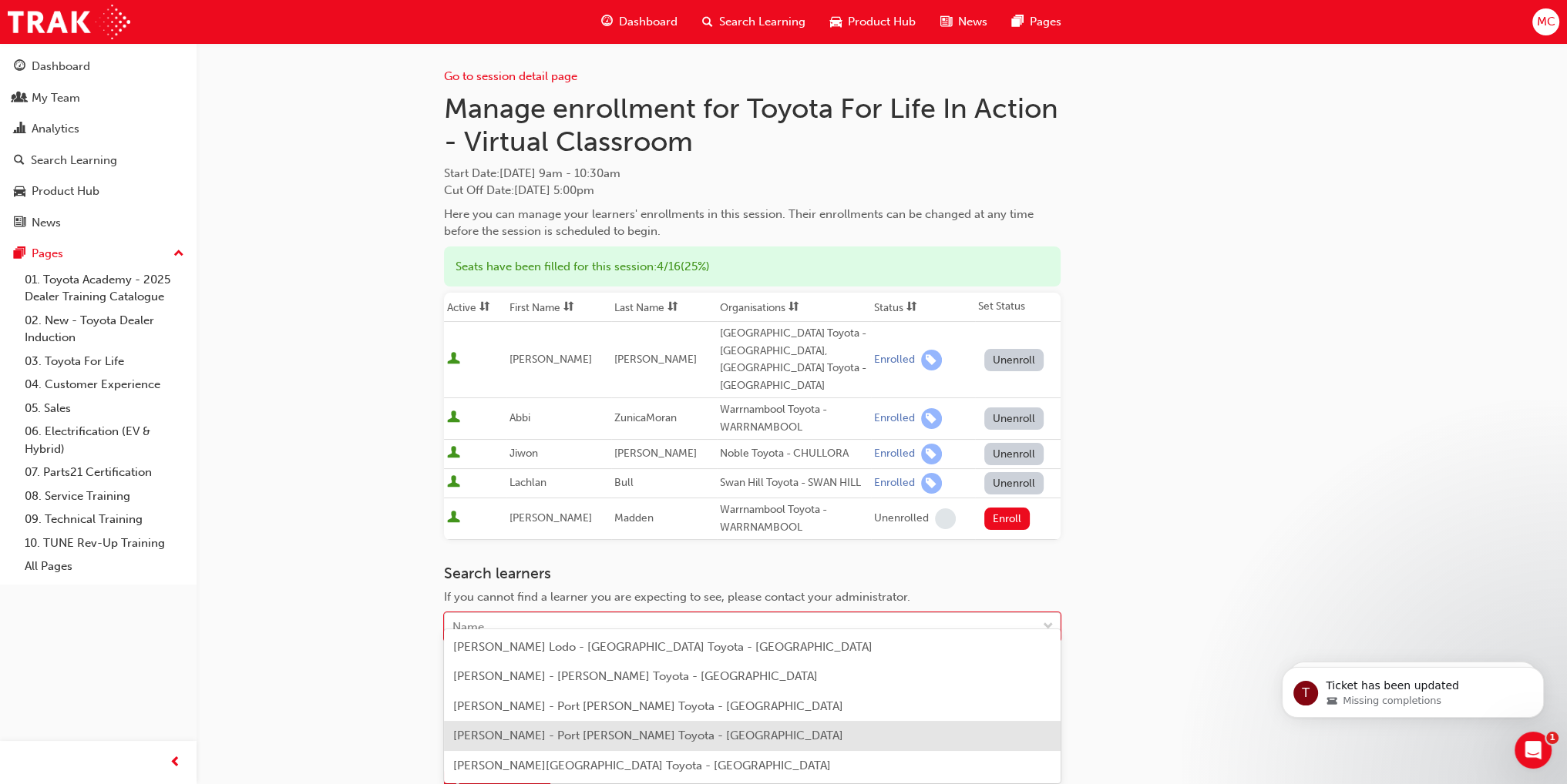
click at [648, 738] on span "[PERSON_NAME] - Port [PERSON_NAME] Toyota - [GEOGRAPHIC_DATA]" at bounding box center [648, 736] width 390 height 14
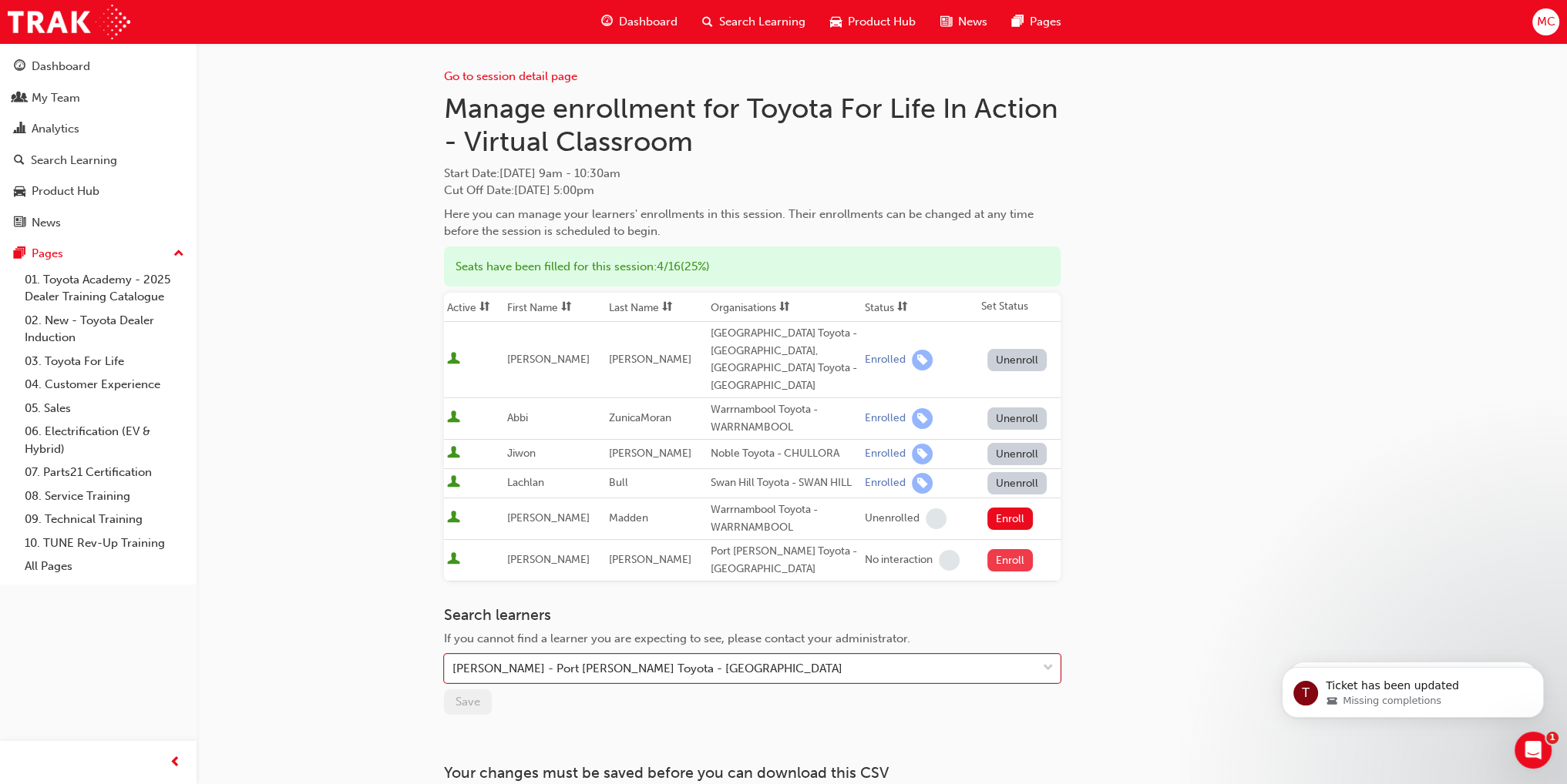
click at [1000, 550] on button "Enroll" at bounding box center [1010, 561] width 46 height 23
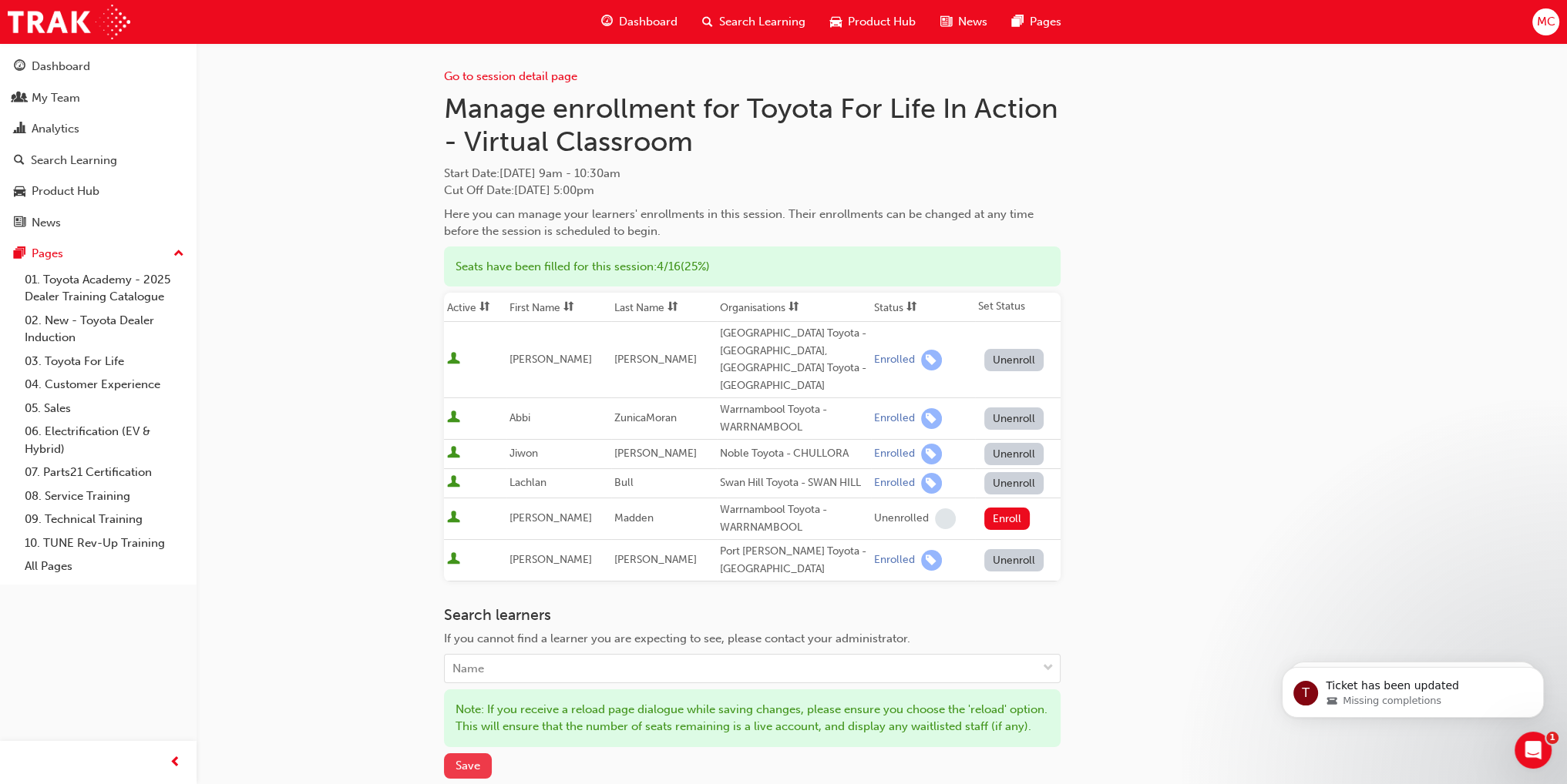
click at [462, 768] on span "Save" at bounding box center [468, 766] width 25 height 14
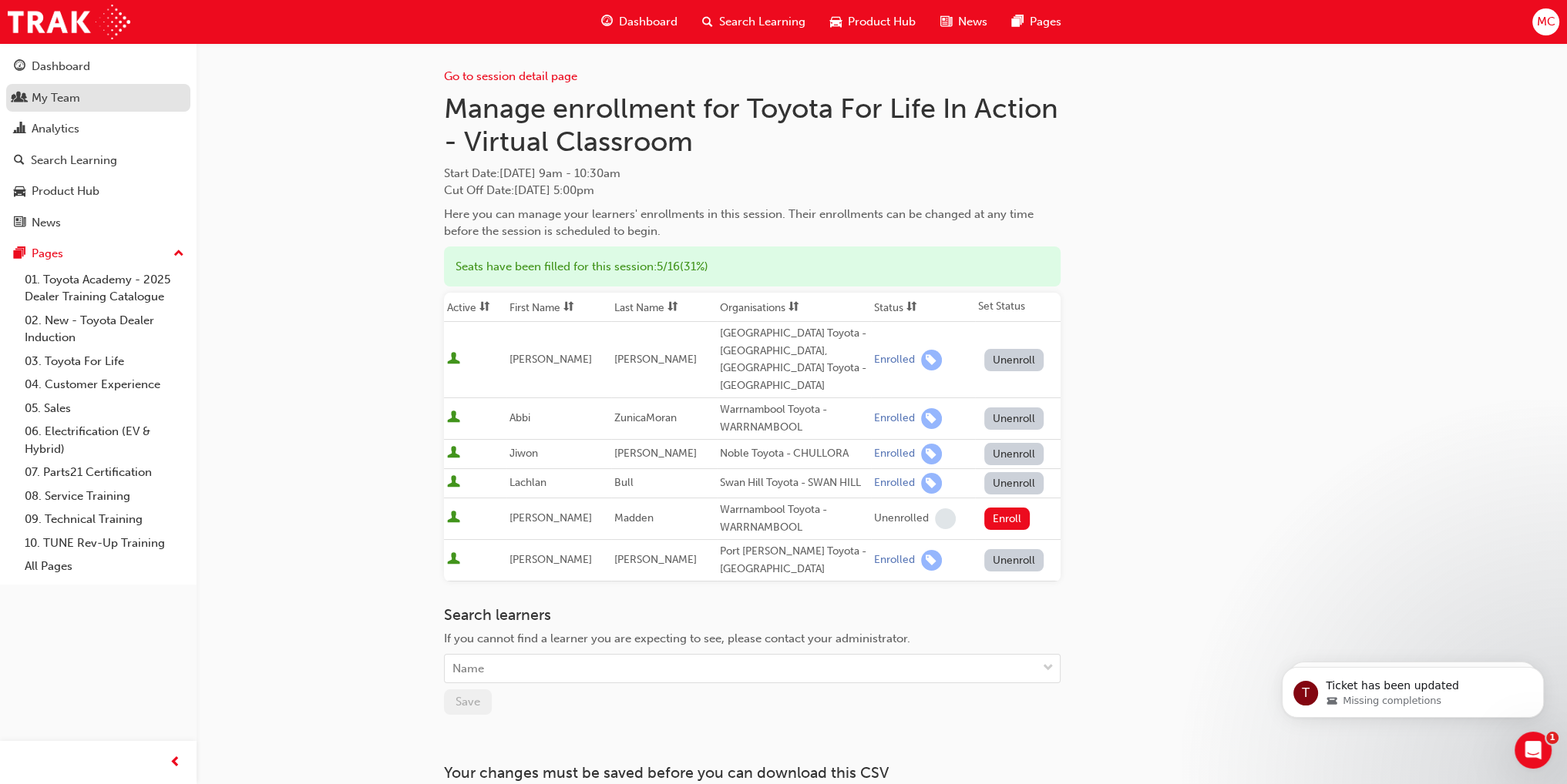
click at [52, 96] on div "My Team" at bounding box center [55, 98] width 48 height 18
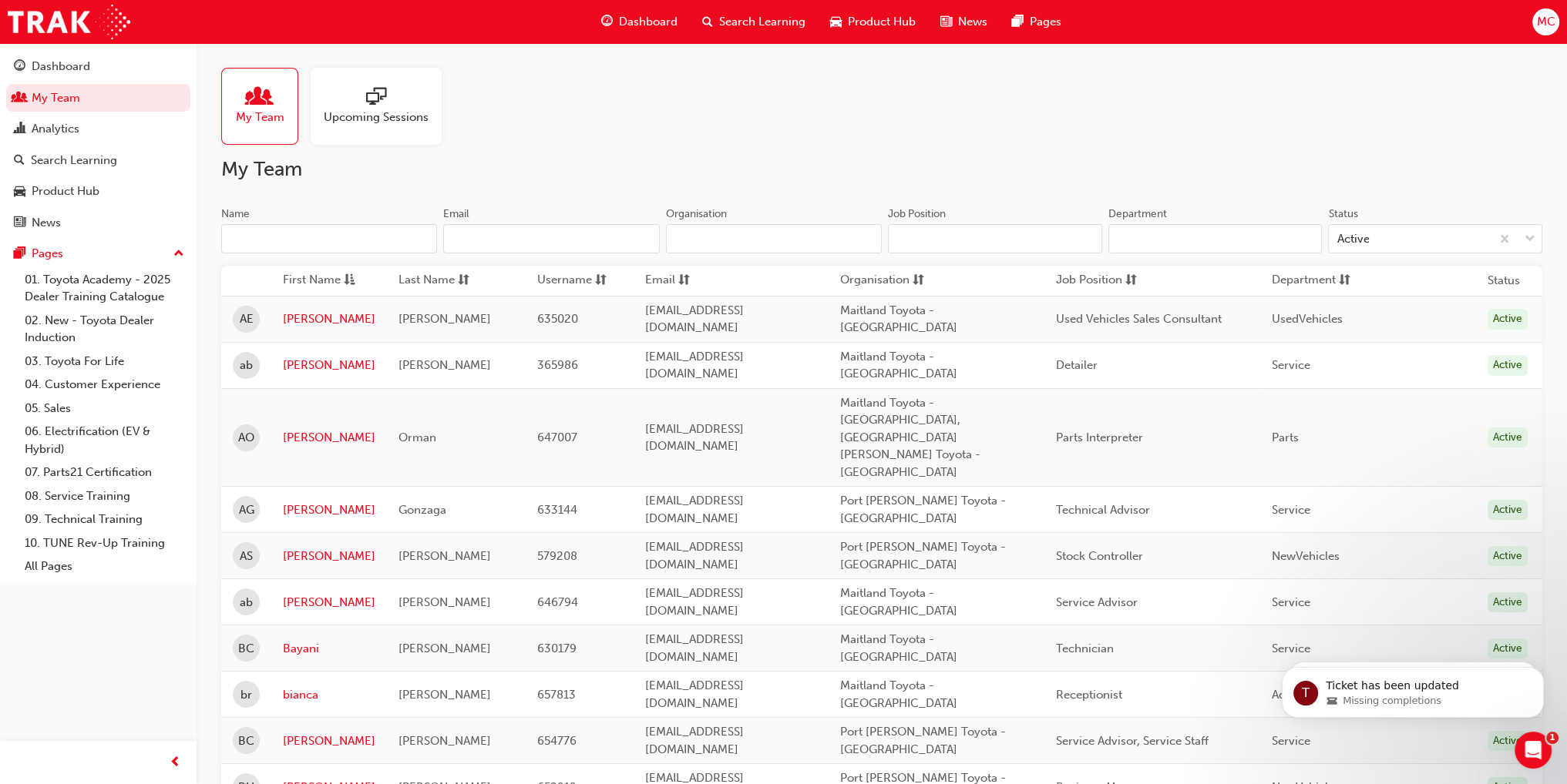
click at [362, 230] on input "Name" at bounding box center [329, 238] width 215 height 29
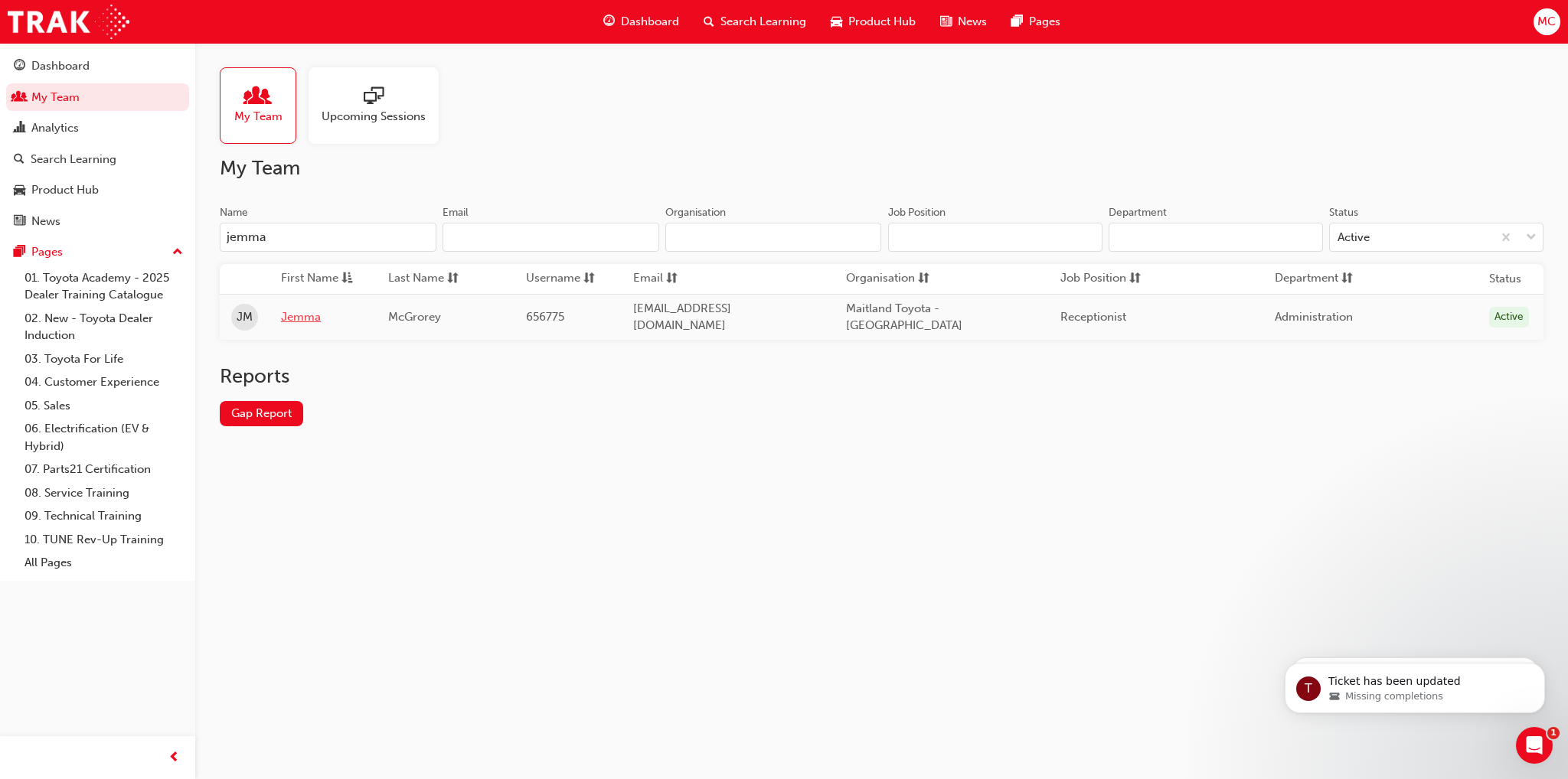
type input "jemma"
click at [300, 313] on link "Jemma" at bounding box center [323, 317] width 84 height 18
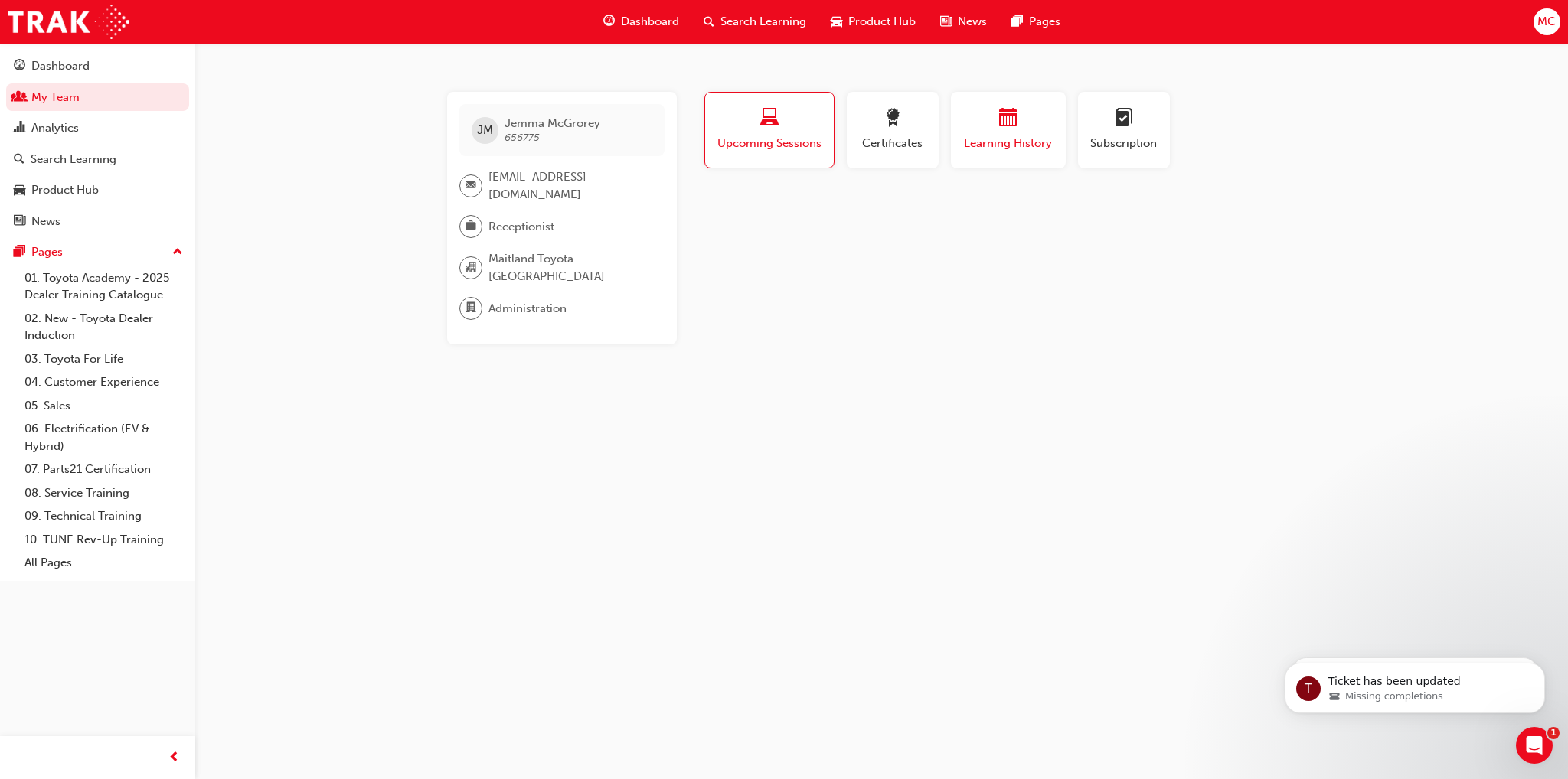
click at [1010, 140] on span "Learning History" at bounding box center [1008, 144] width 92 height 18
